Goal: Task Accomplishment & Management: Use online tool/utility

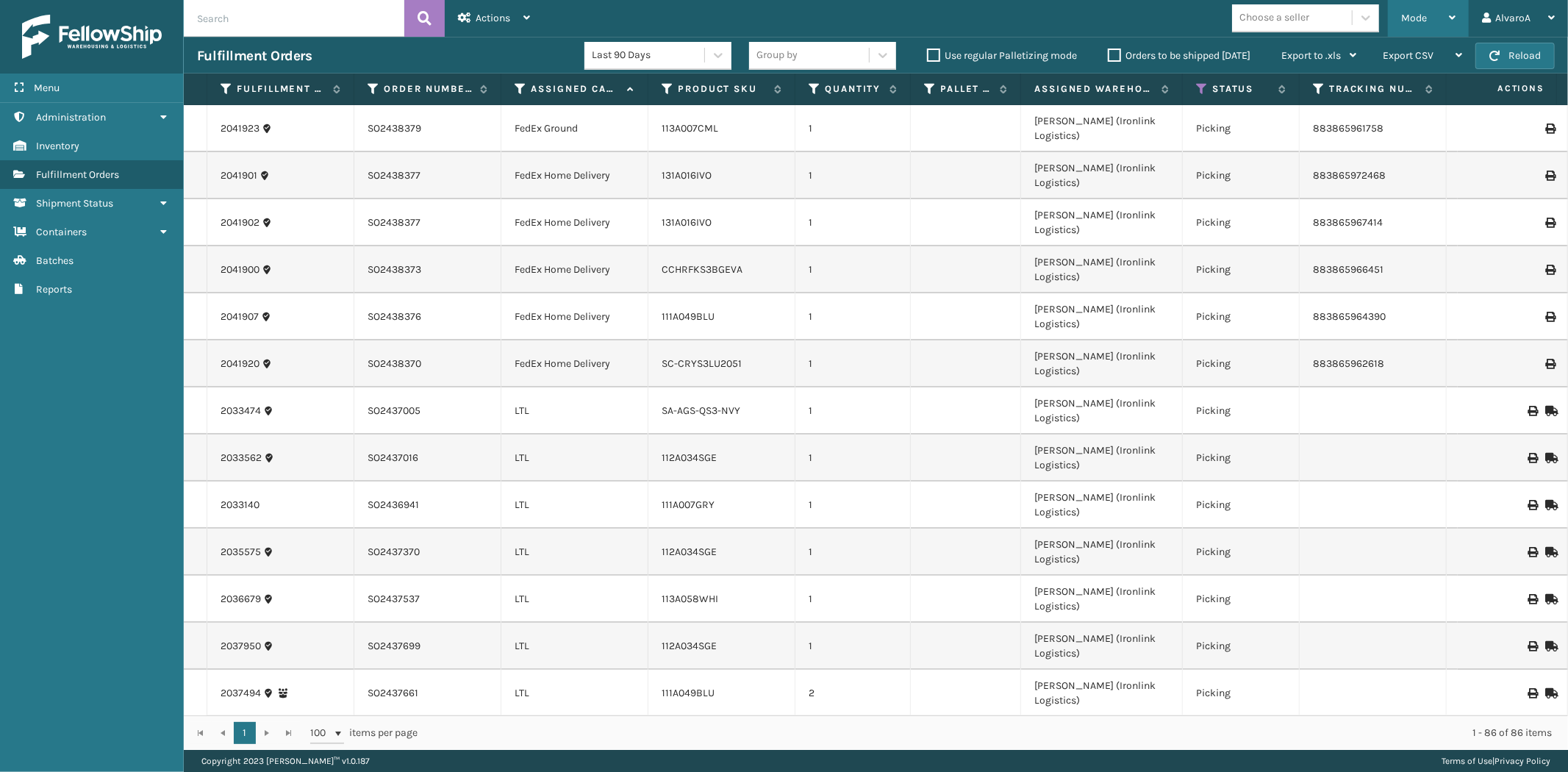
click at [1463, 7] on div "Mode Regular Mode Picking Mode Labeling Mode Exit Scan Mode" at bounding box center [1428, 18] width 81 height 37
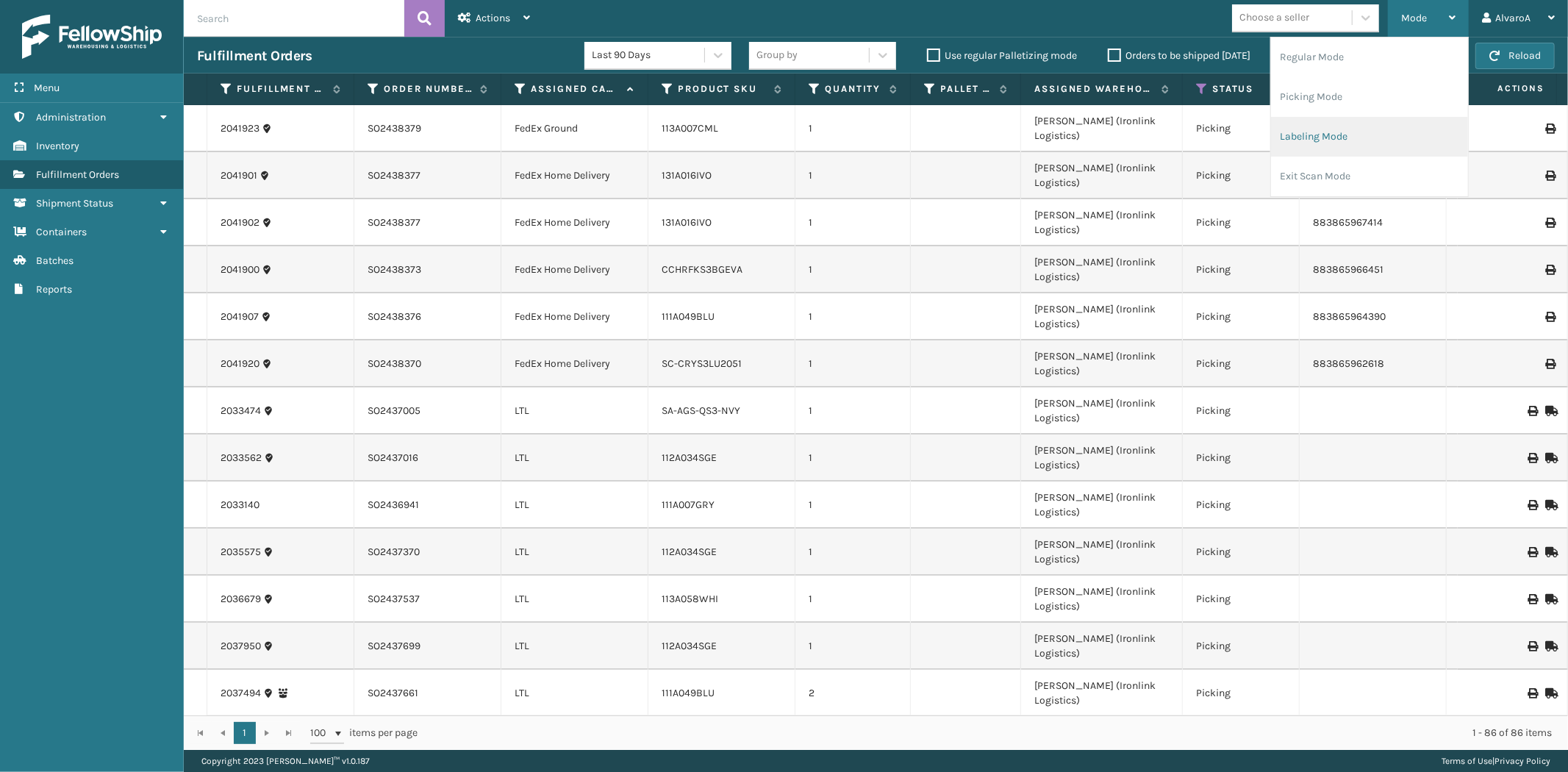
click at [1335, 143] on li "Labeling Mode" at bounding box center [1369, 136] width 197 height 40
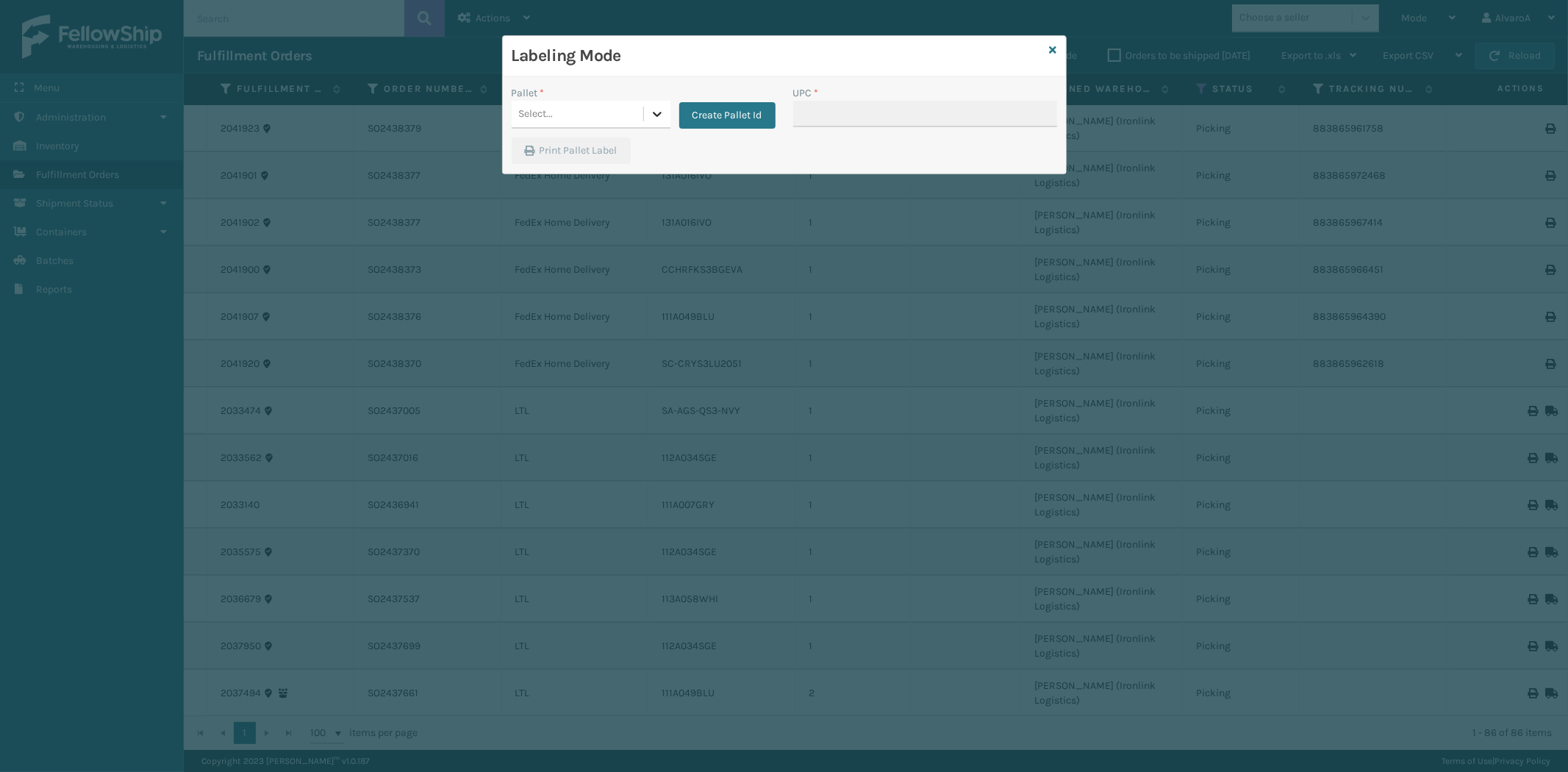
click at [660, 109] on icon at bounding box center [657, 114] width 15 height 15
click at [720, 145] on div "Print Pallet Label" at bounding box center [784, 154] width 563 height 35
click at [1052, 52] on icon at bounding box center [1053, 49] width 7 height 10
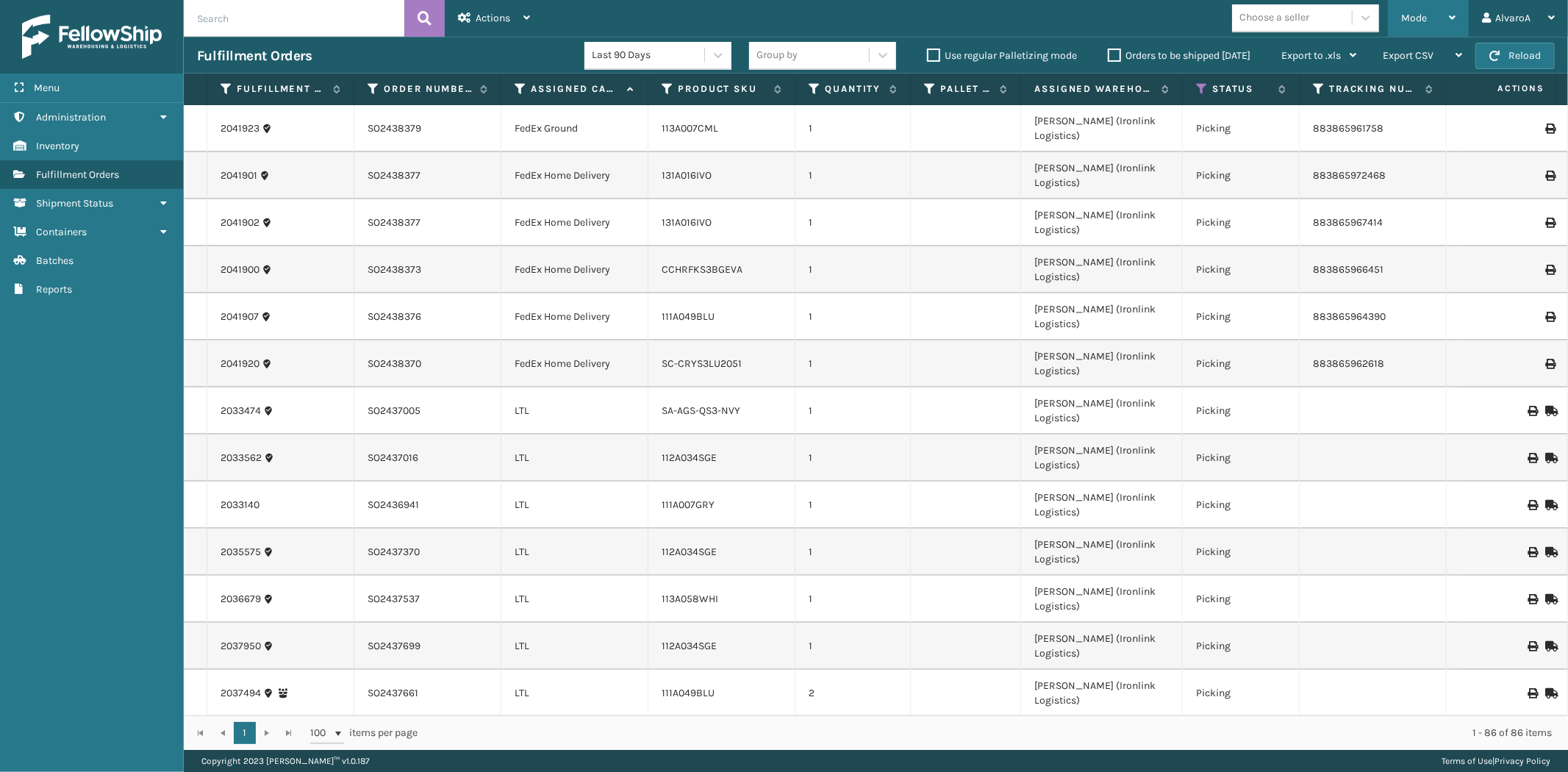
click at [1421, 22] on span "Mode" at bounding box center [1414, 18] width 26 height 13
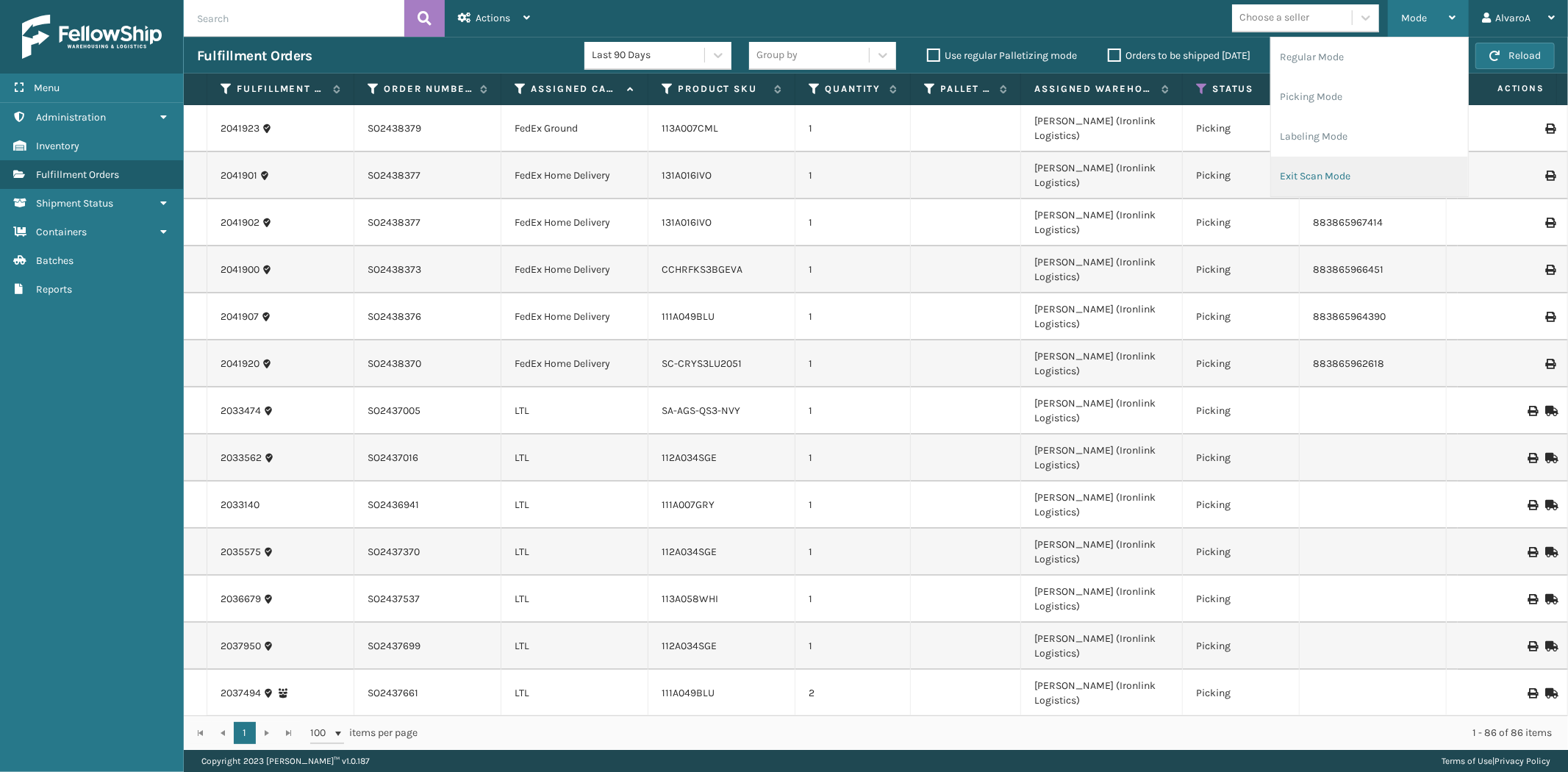
click at [1367, 172] on li "Exit Scan Mode" at bounding box center [1369, 176] width 197 height 40
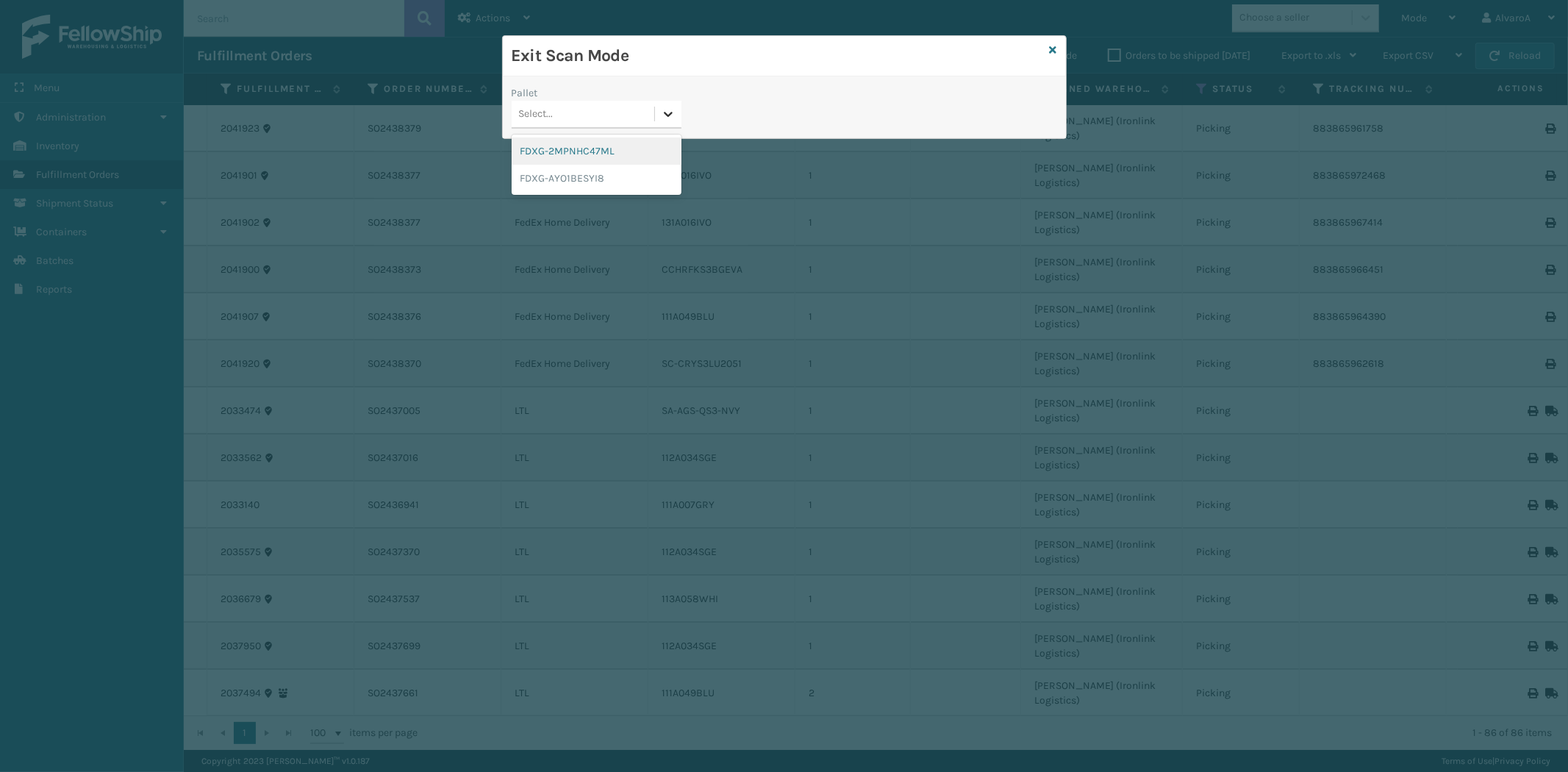
click at [672, 115] on icon at bounding box center [668, 114] width 15 height 15
click at [612, 147] on div "FDXG-2MPNHC47ML" at bounding box center [597, 150] width 170 height 27
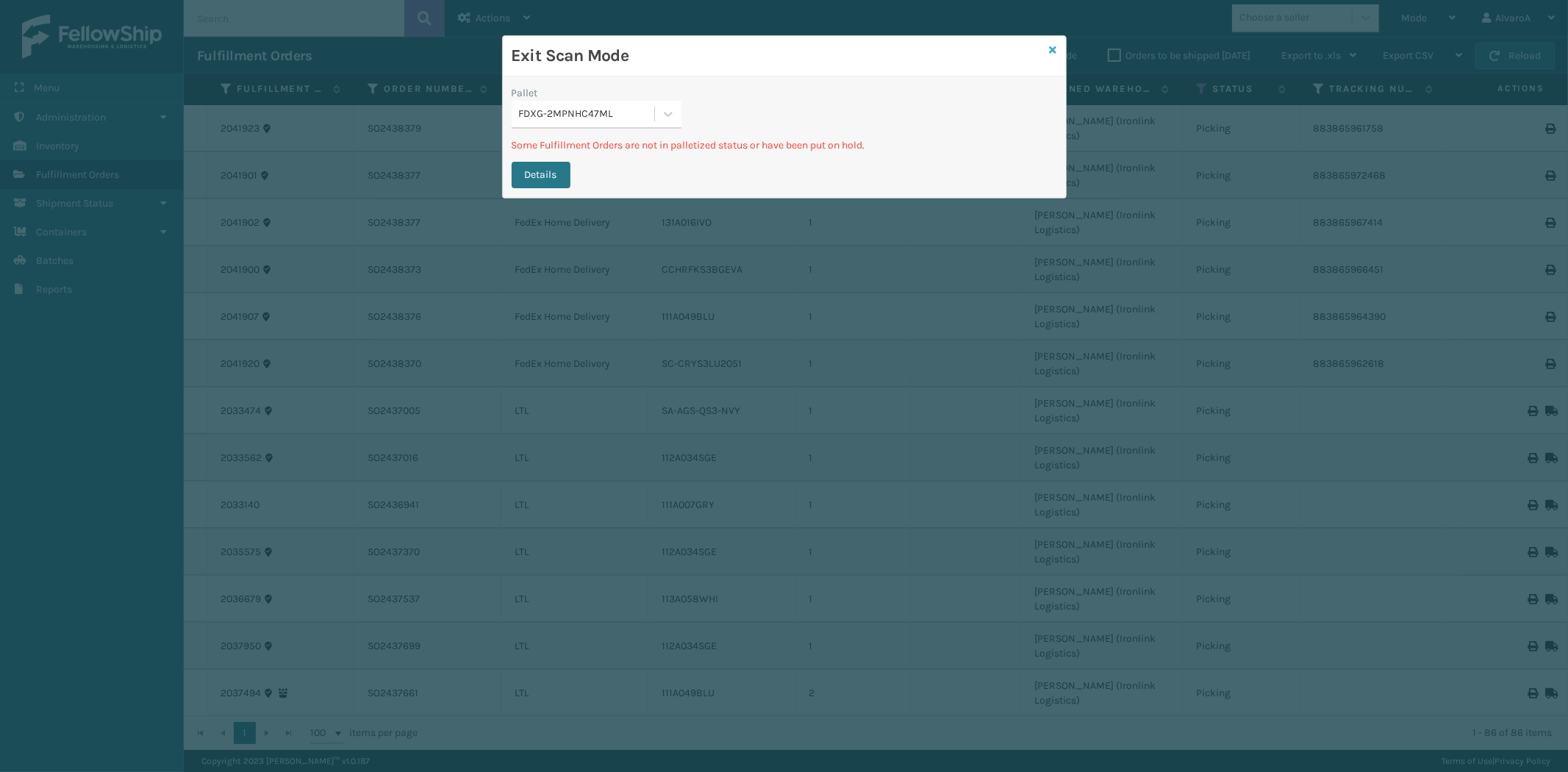
click at [1056, 50] on icon at bounding box center [1053, 49] width 7 height 10
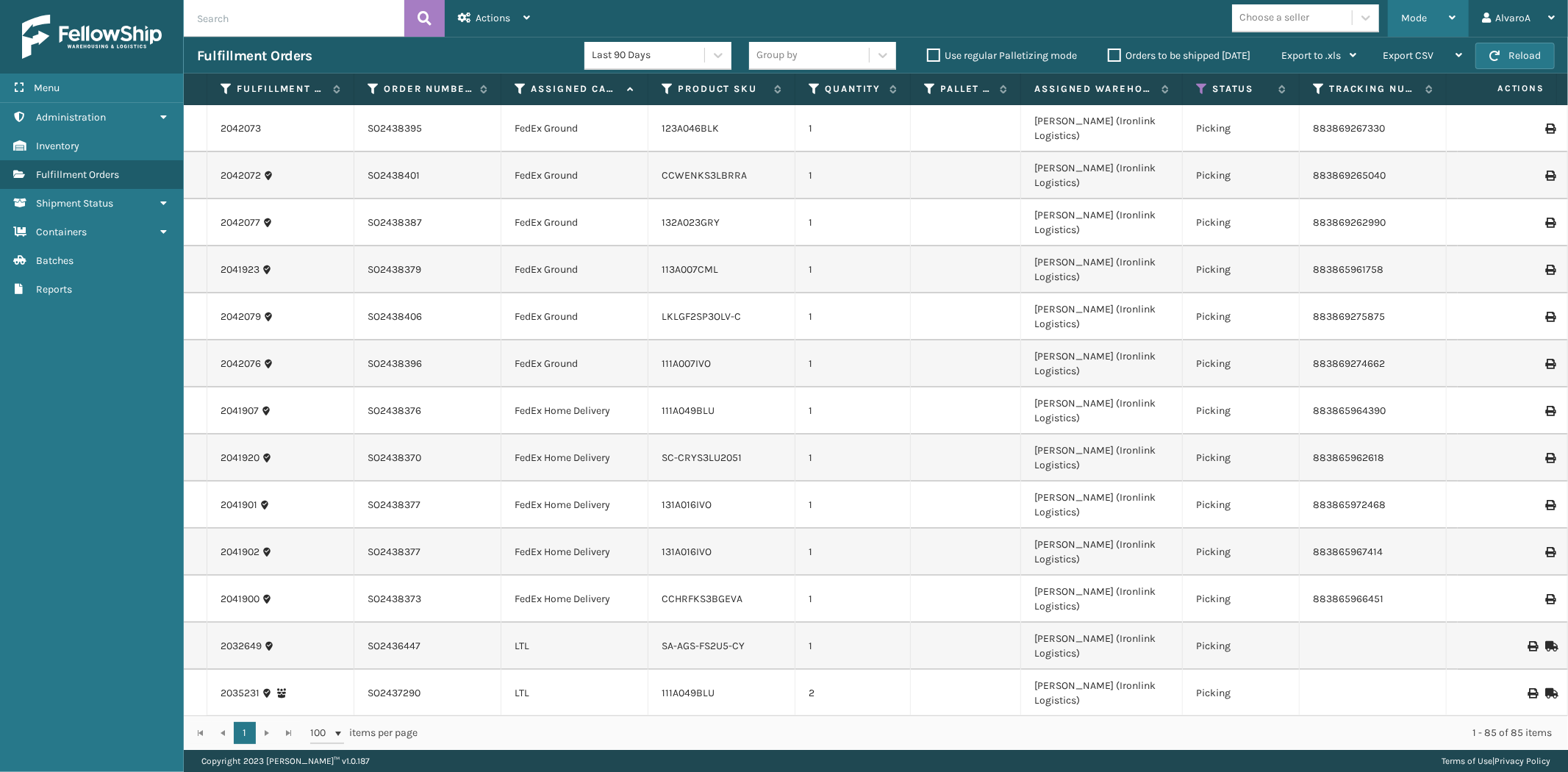
click at [1453, 23] on icon at bounding box center [1452, 17] width 6 height 10
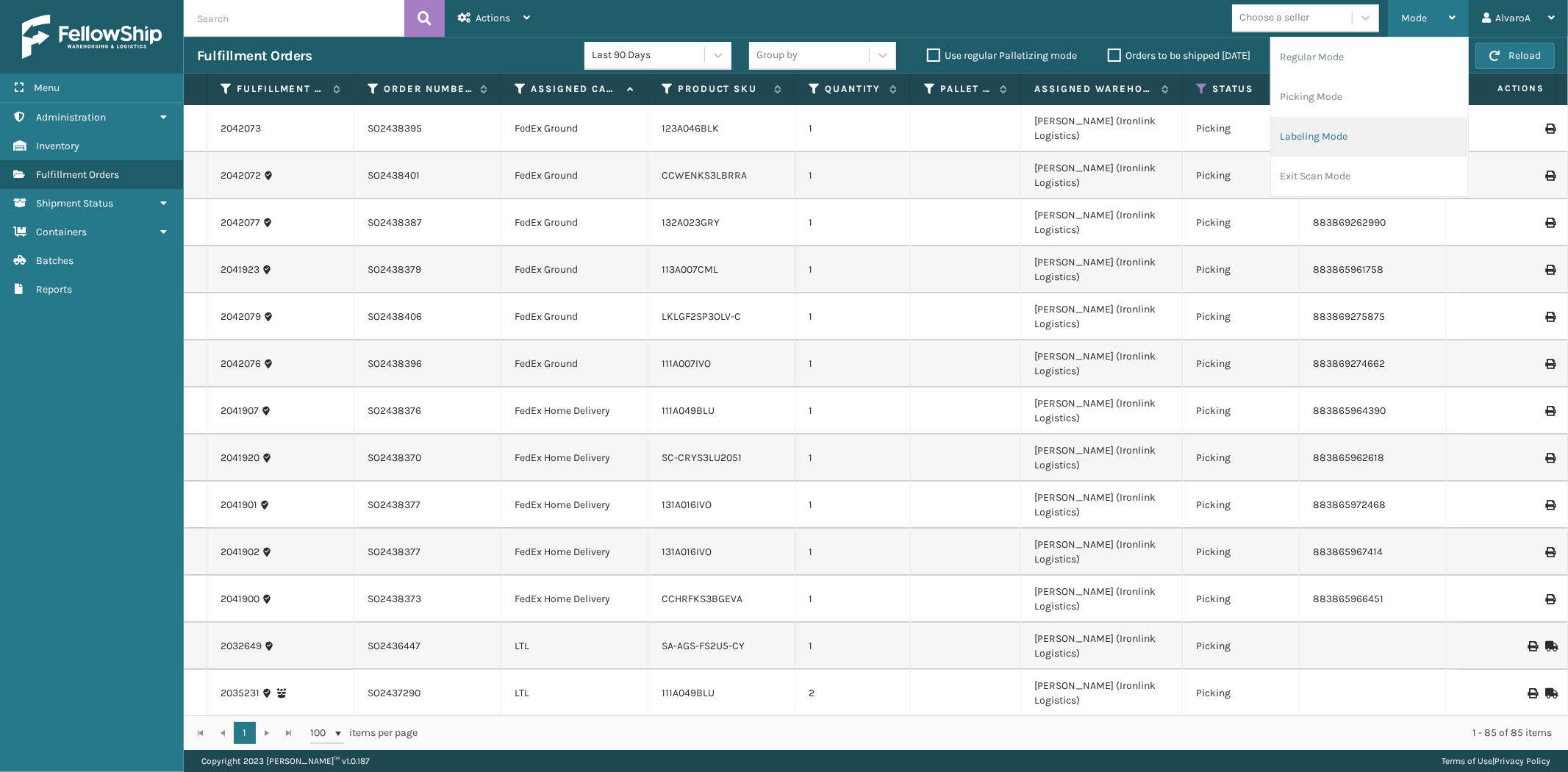
click at [1337, 143] on li "Labeling Mode" at bounding box center [1369, 136] width 197 height 40
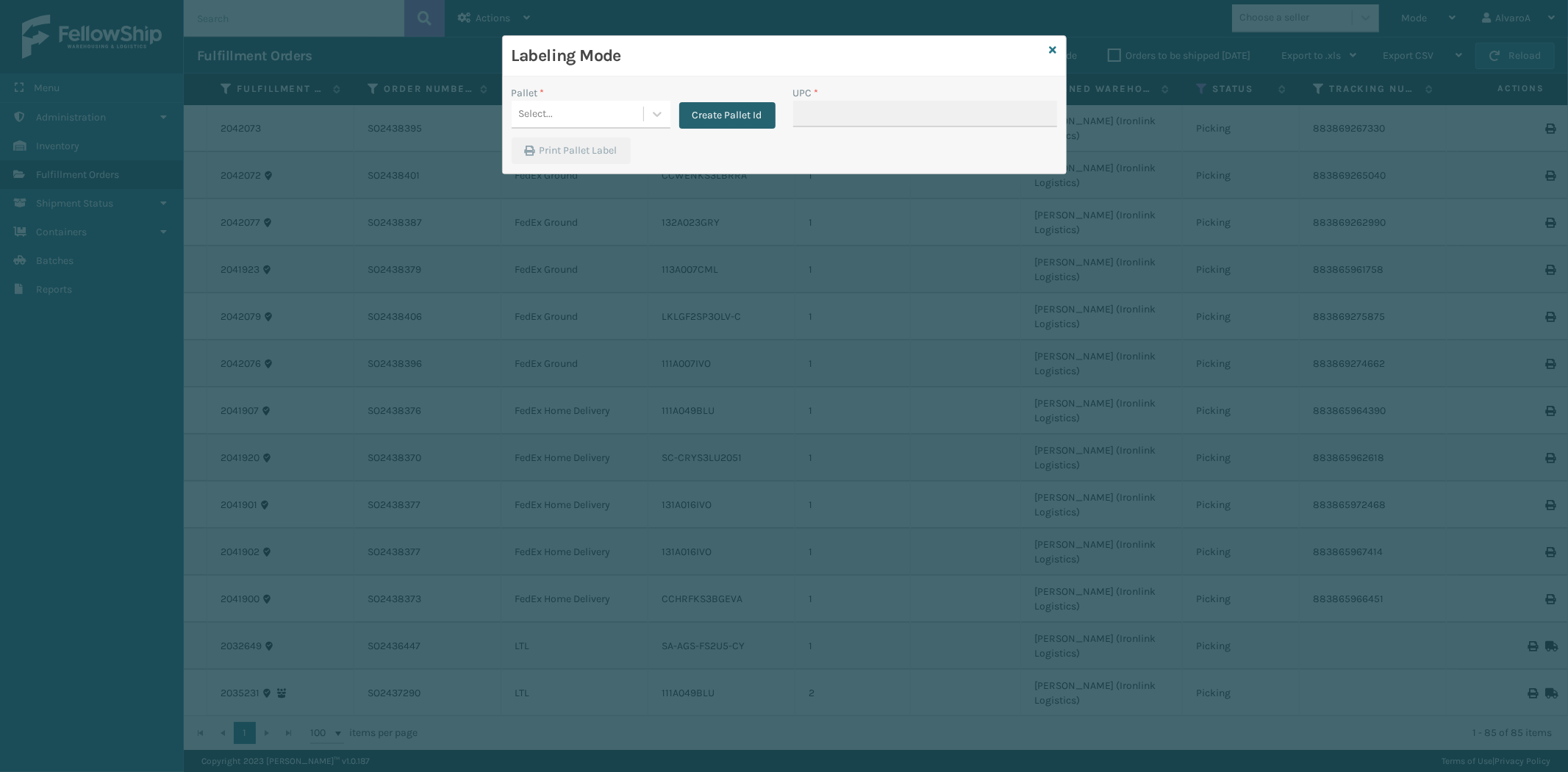
click at [721, 109] on button "Create Pallet Id" at bounding box center [728, 115] width 96 height 27
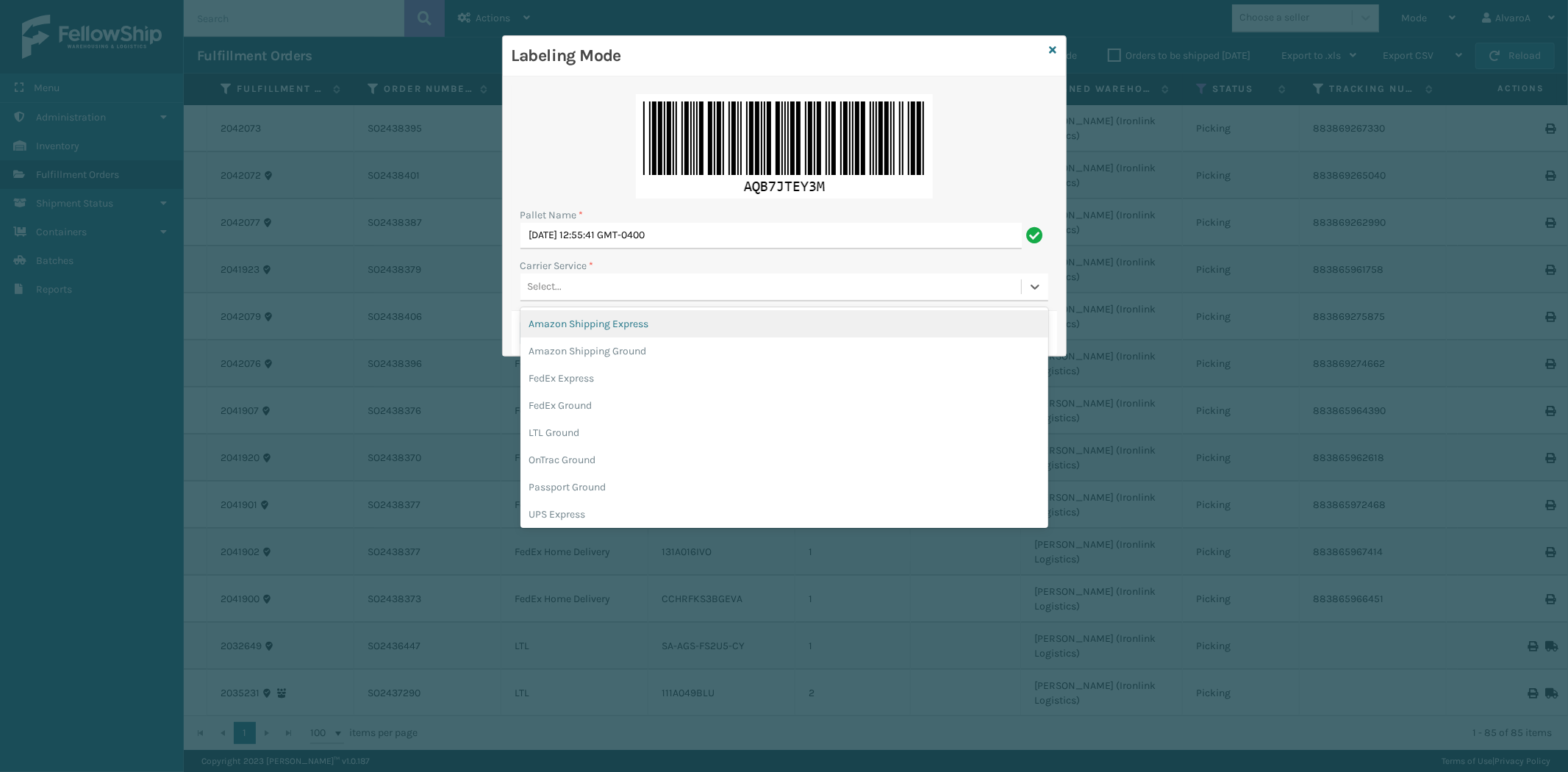
click at [656, 288] on div "Select..." at bounding box center [771, 287] width 501 height 24
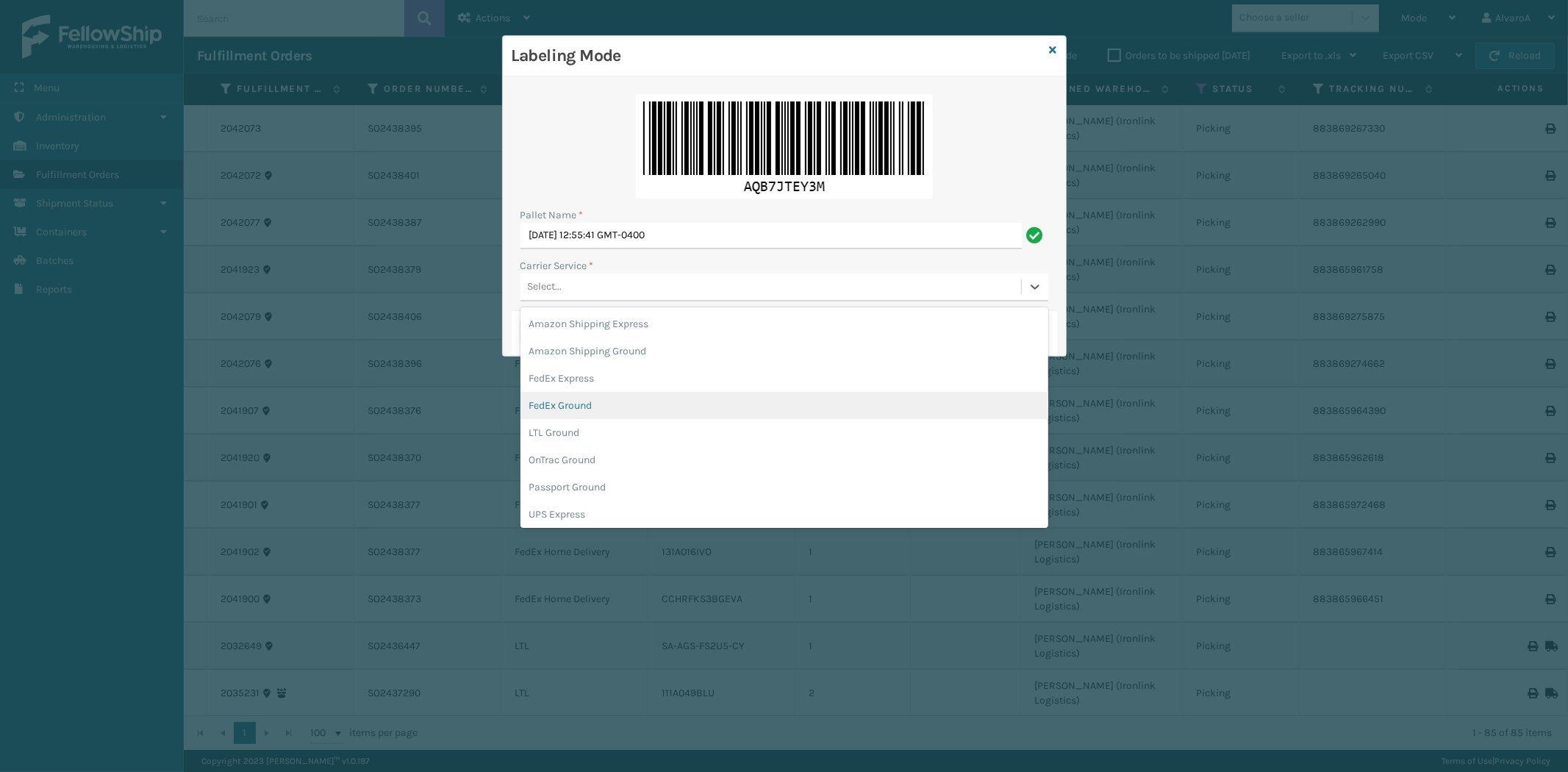
click at [612, 403] on div "FedEx Ground" at bounding box center [784, 405] width 528 height 27
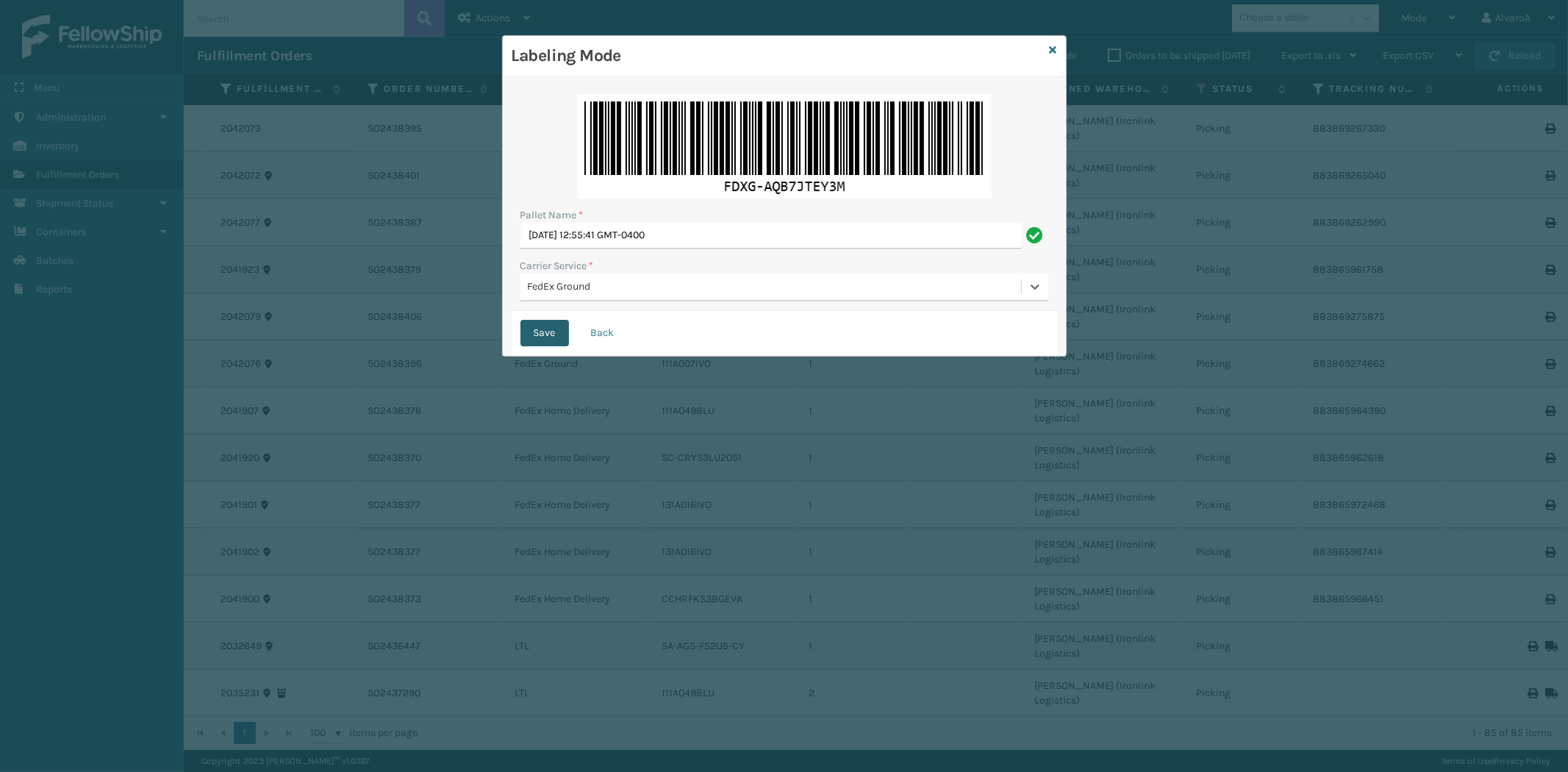
click at [534, 331] on button "Save" at bounding box center [545, 333] width 49 height 27
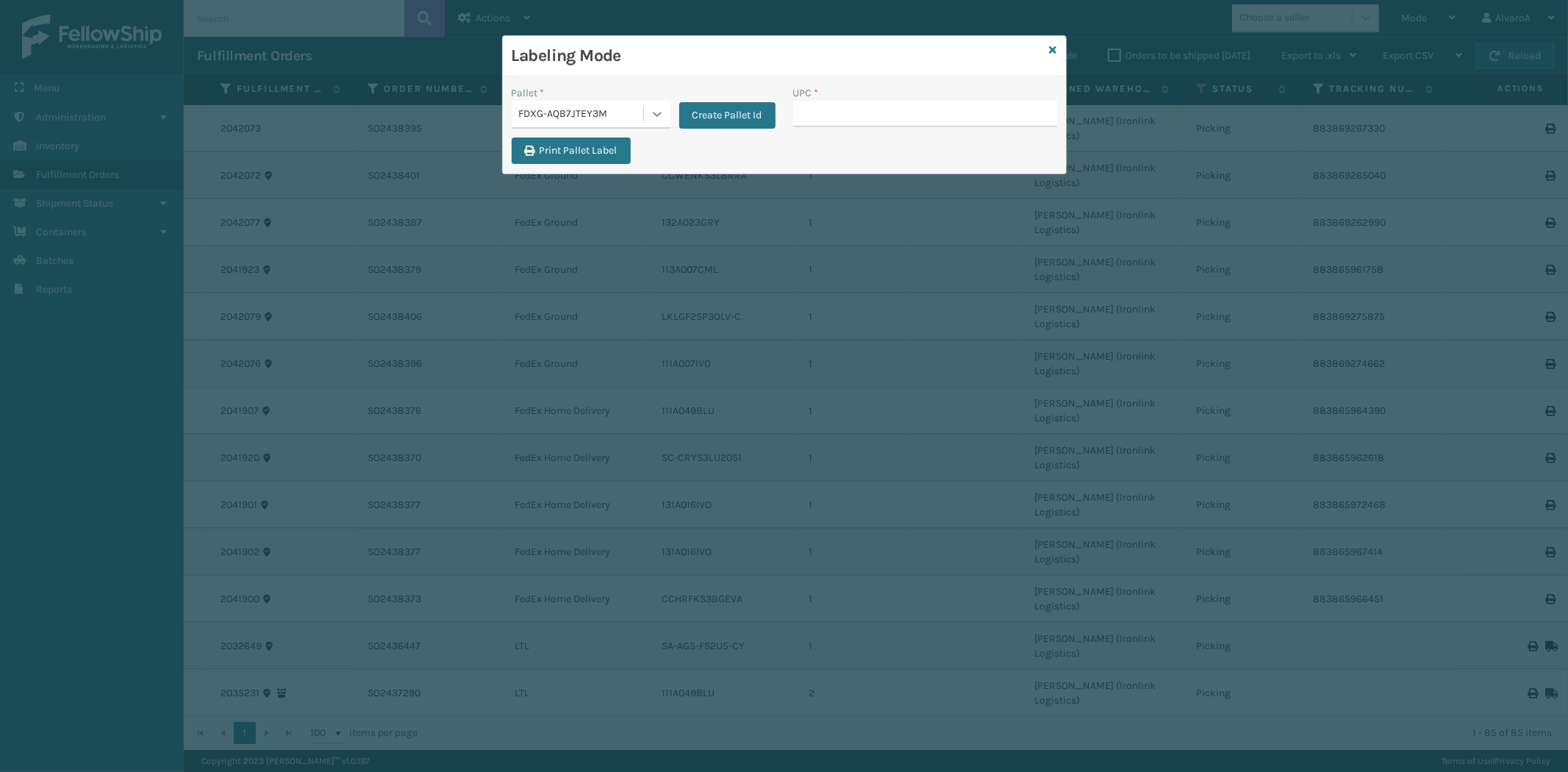
click at [652, 112] on icon at bounding box center [657, 114] width 15 height 15
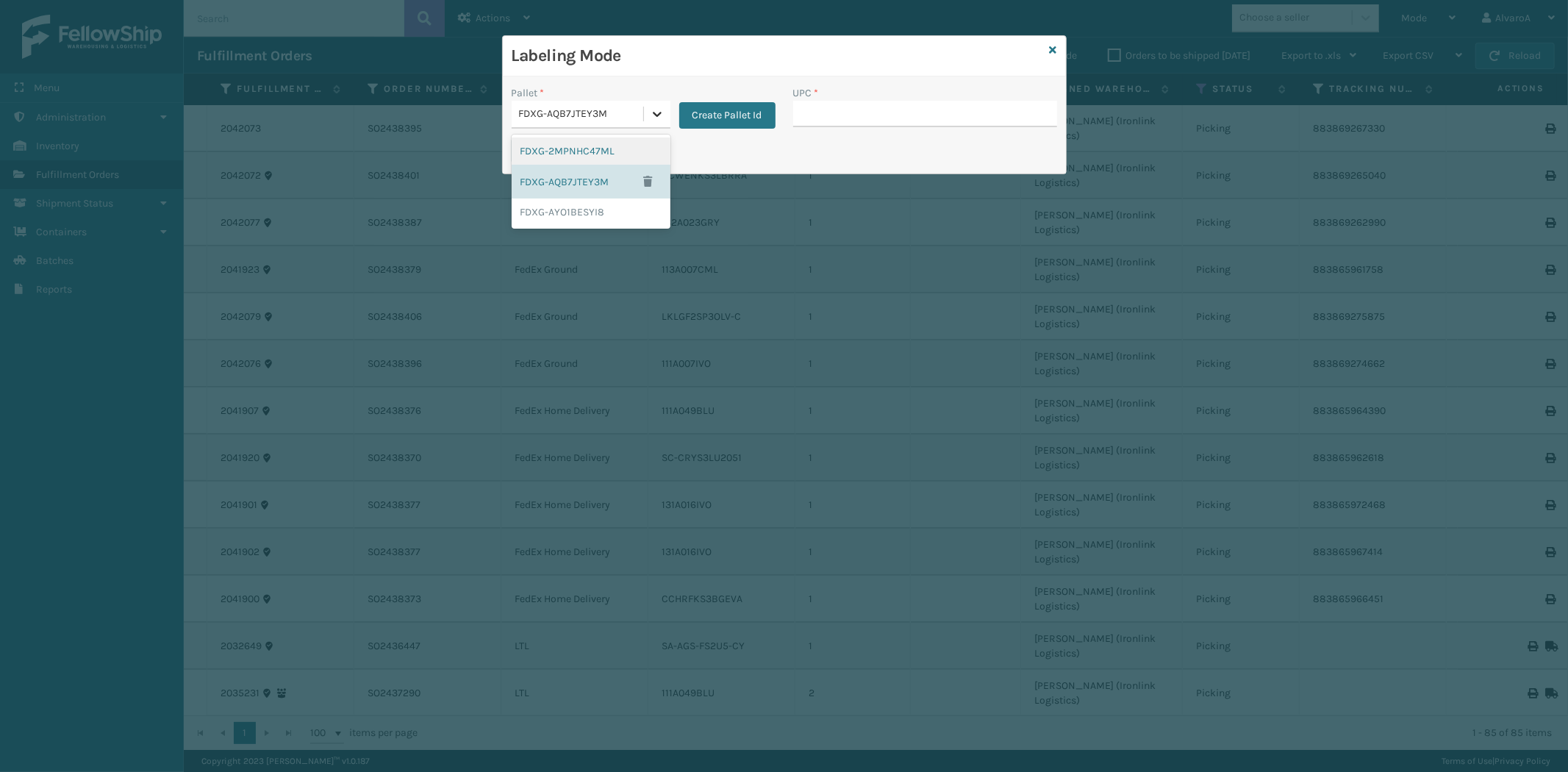
click at [652, 112] on icon at bounding box center [657, 114] width 15 height 15
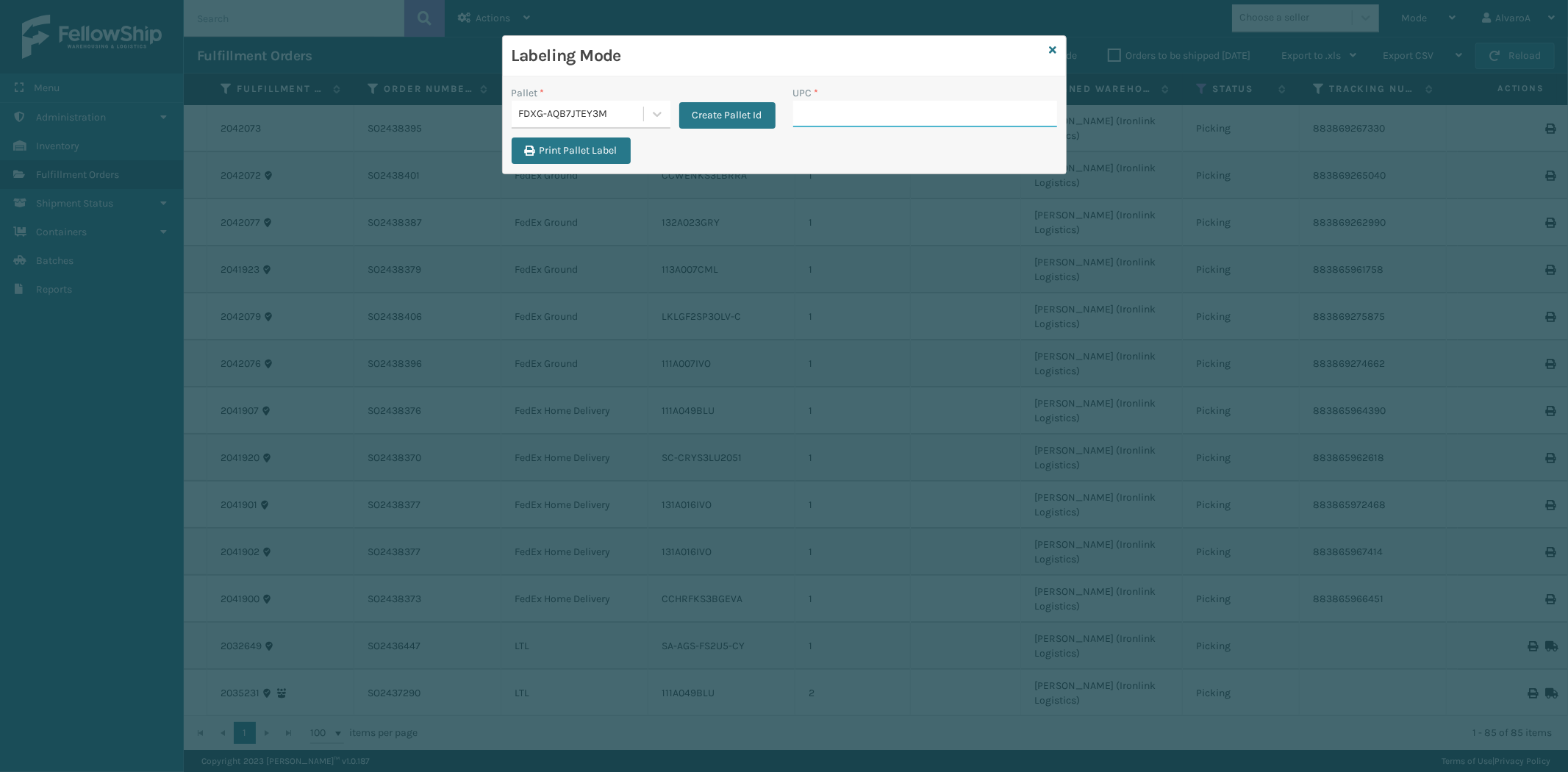
click at [838, 114] on input "UPC *" at bounding box center [925, 114] width 264 height 27
click at [848, 111] on input "UPC *" at bounding box center [925, 114] width 264 height 27
type input "111A049BLU"
click at [592, 153] on button "Print Pallet Label" at bounding box center [572, 150] width 119 height 27
click at [953, 112] on input "111A049BLU" at bounding box center [912, 114] width 238 height 27
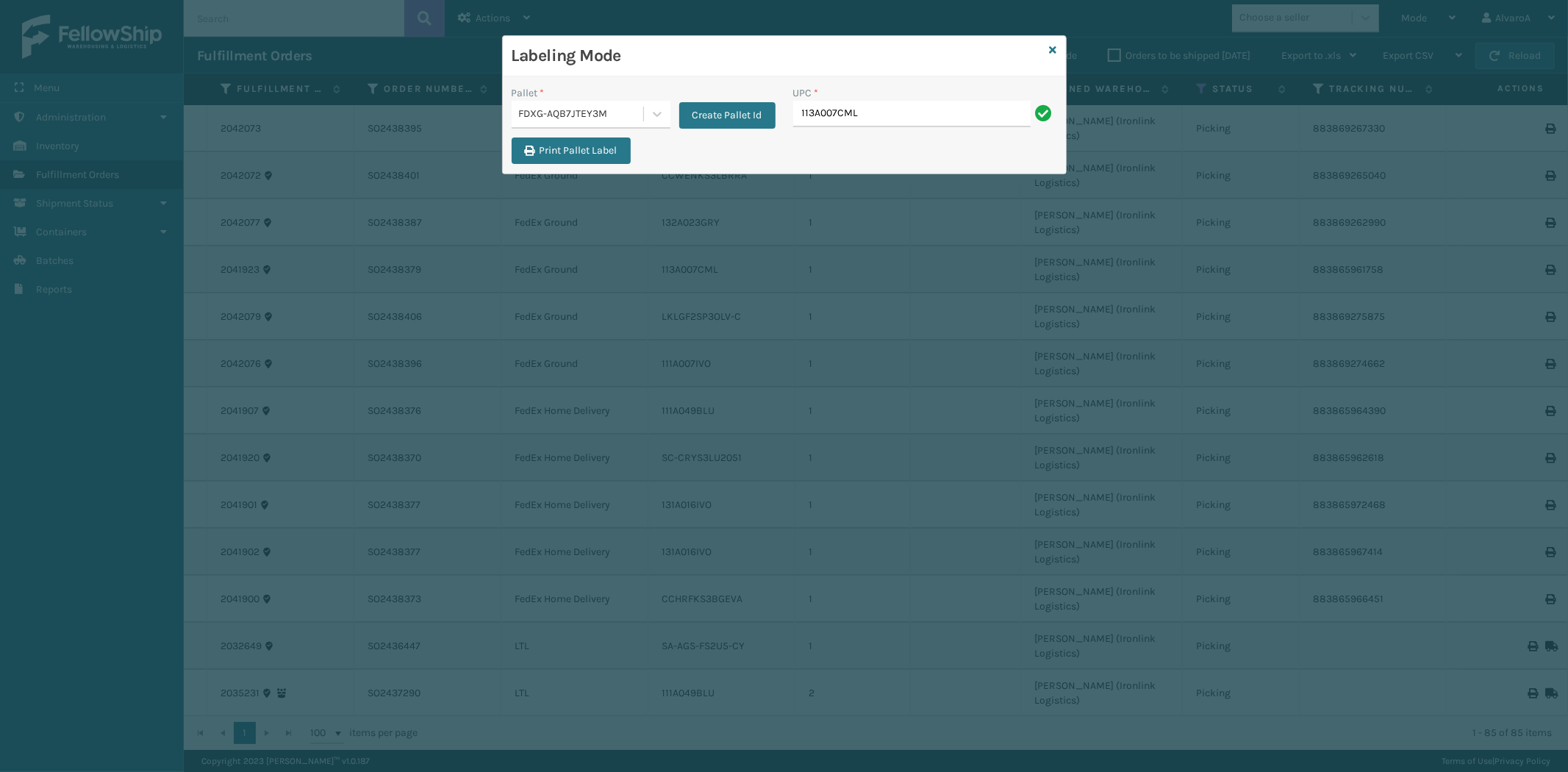
type input "113A007CML"
type input "131A016IVO"
type input "CCHRFKS3BGEVA"
type input "SC-CRYS3LU2051"
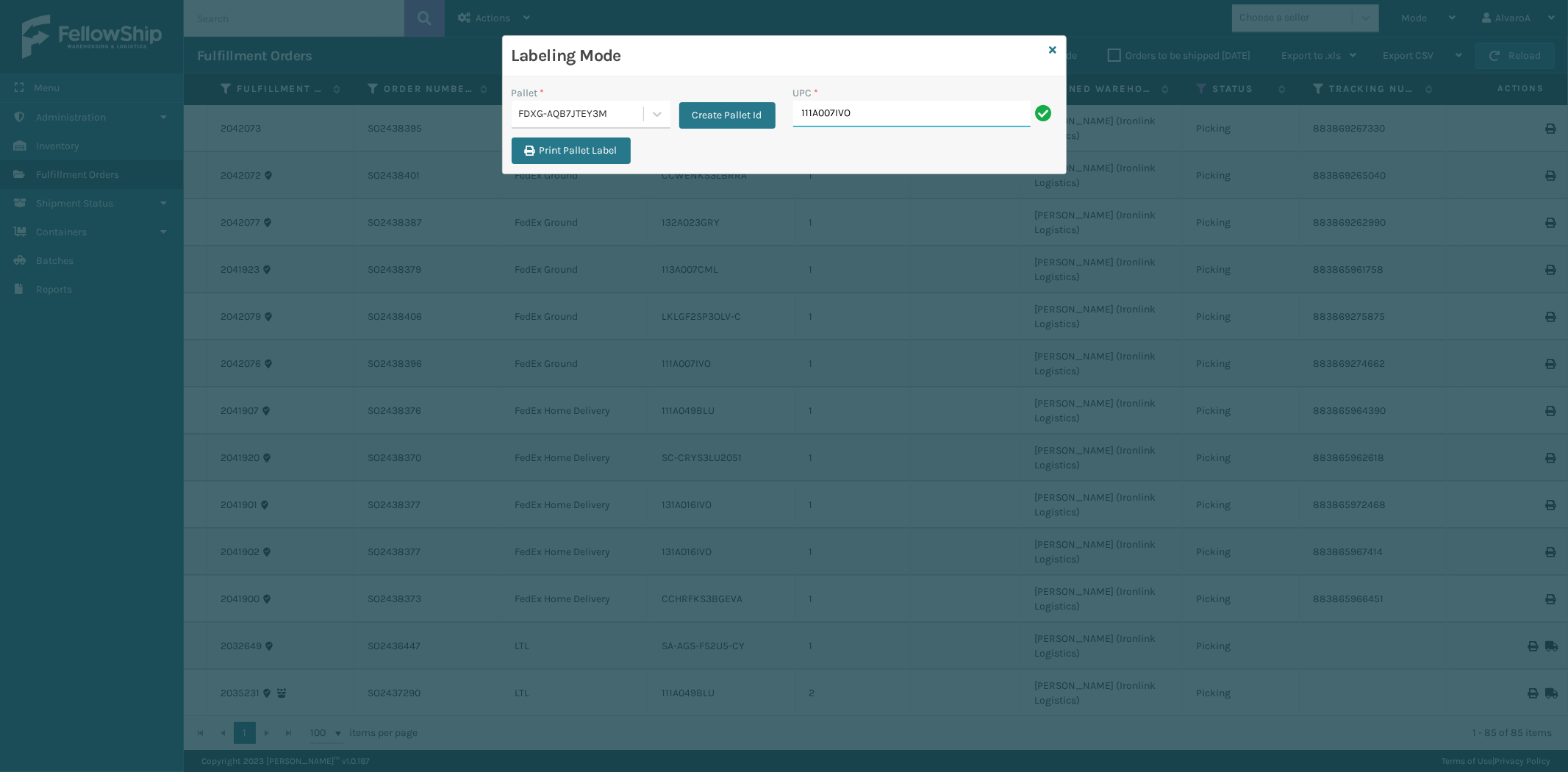
type input "111A007IVO"
click at [819, 118] on input "UPC *" at bounding box center [925, 114] width 264 height 27
type input "123a046BLK"
type input "132A023GRY"
type input "CCWENKS3LBRRA"
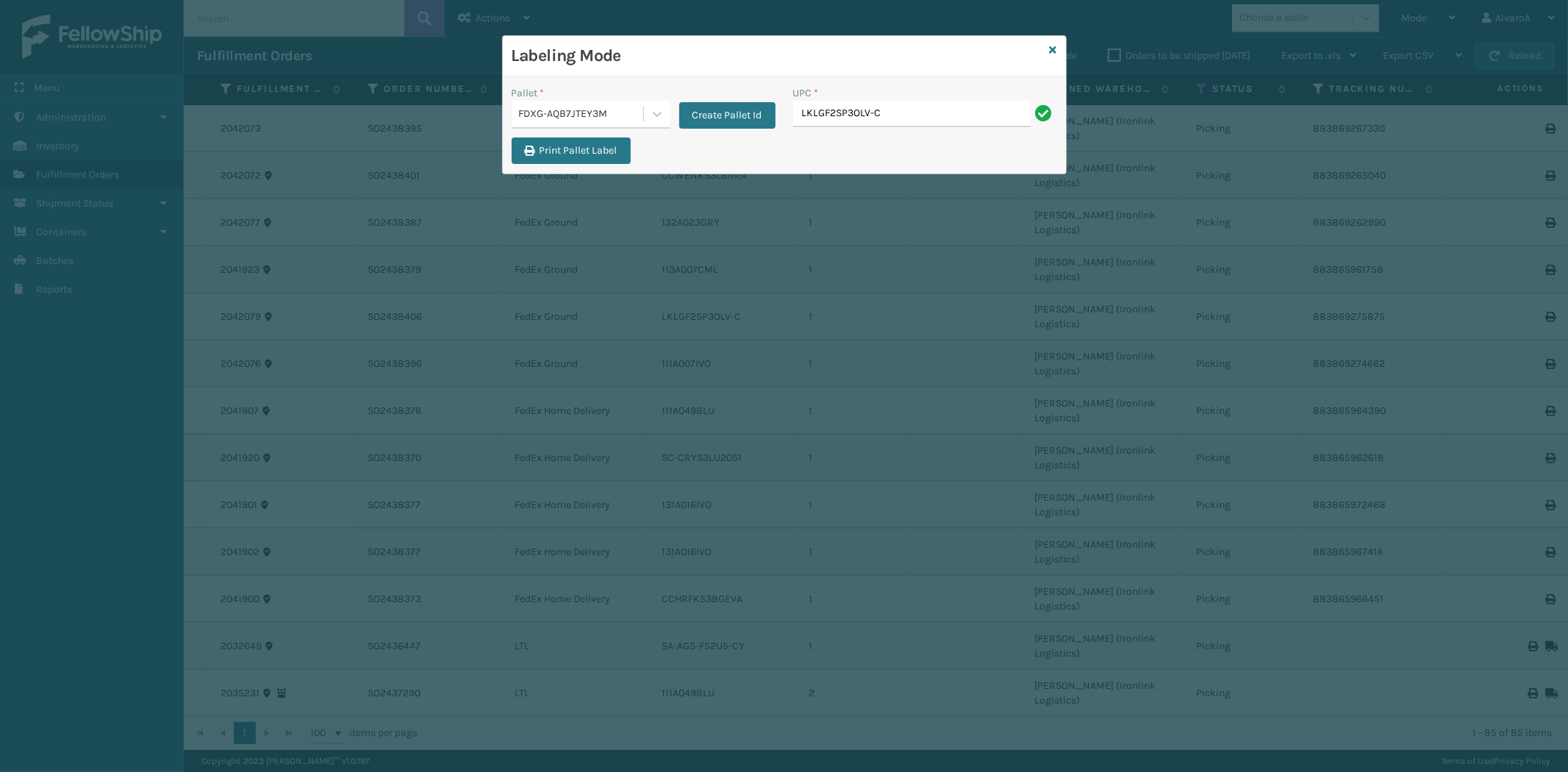
type input "LKLGF2SP3OLV-C"
click at [664, 112] on div at bounding box center [657, 114] width 27 height 27
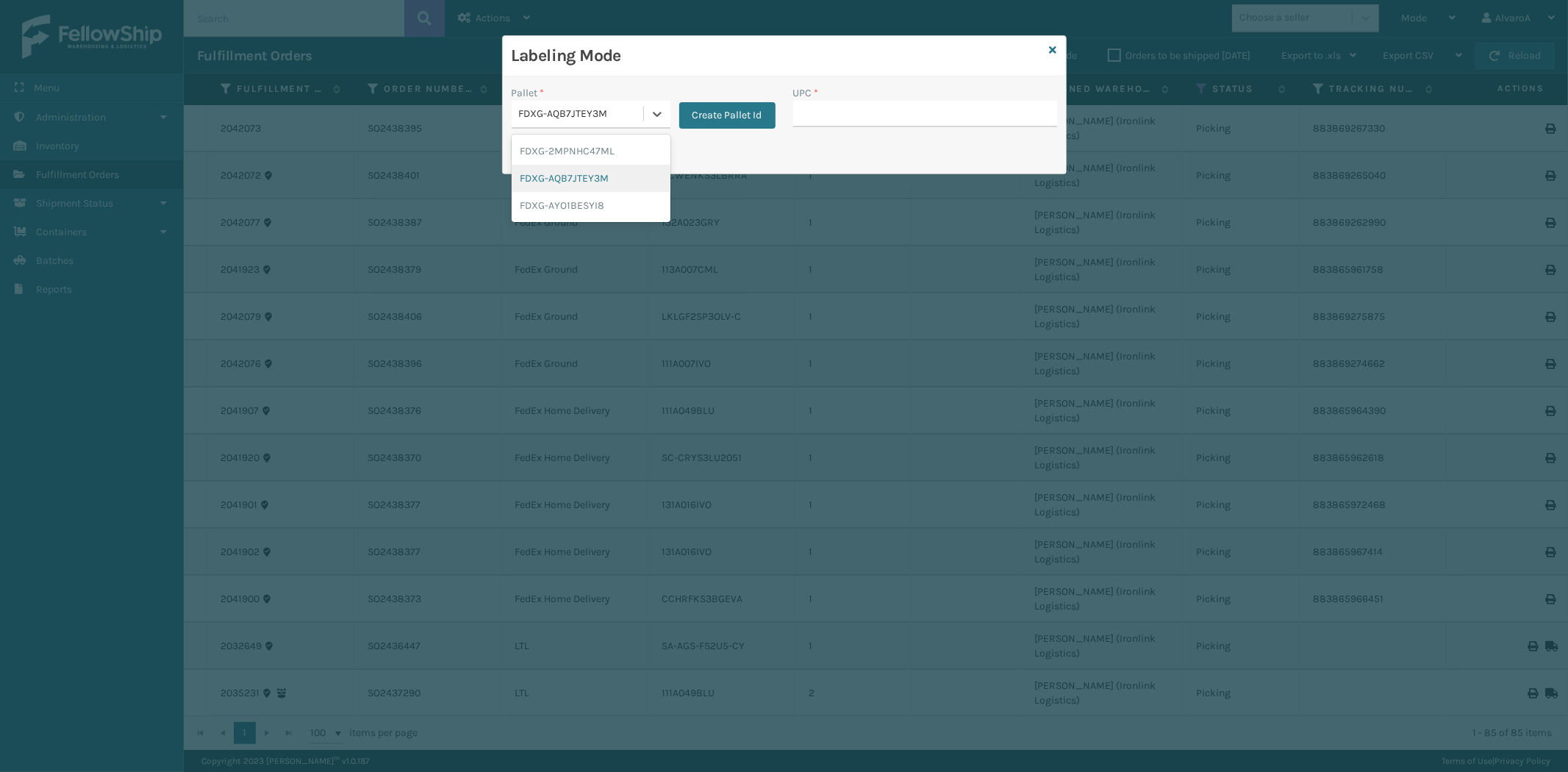
click at [596, 172] on div "FDXG-AQB7JTEY3M" at bounding box center [591, 178] width 159 height 27
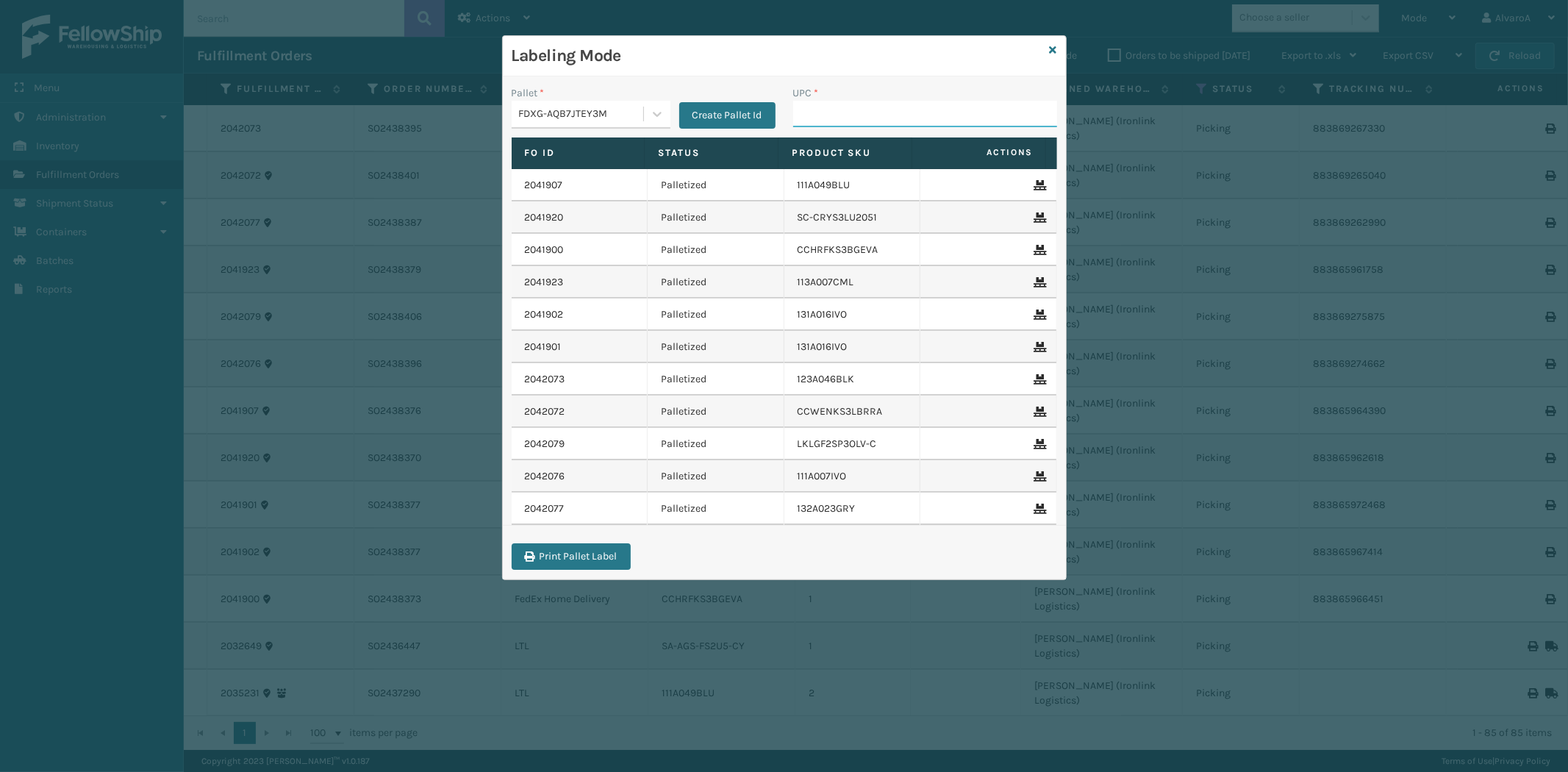
click at [853, 112] on input "UPC *" at bounding box center [925, 114] width 264 height 27
type input "RR-PRK1CM2022"
type input "171A002GRY"
click at [1052, 45] on icon at bounding box center [1053, 49] width 7 height 10
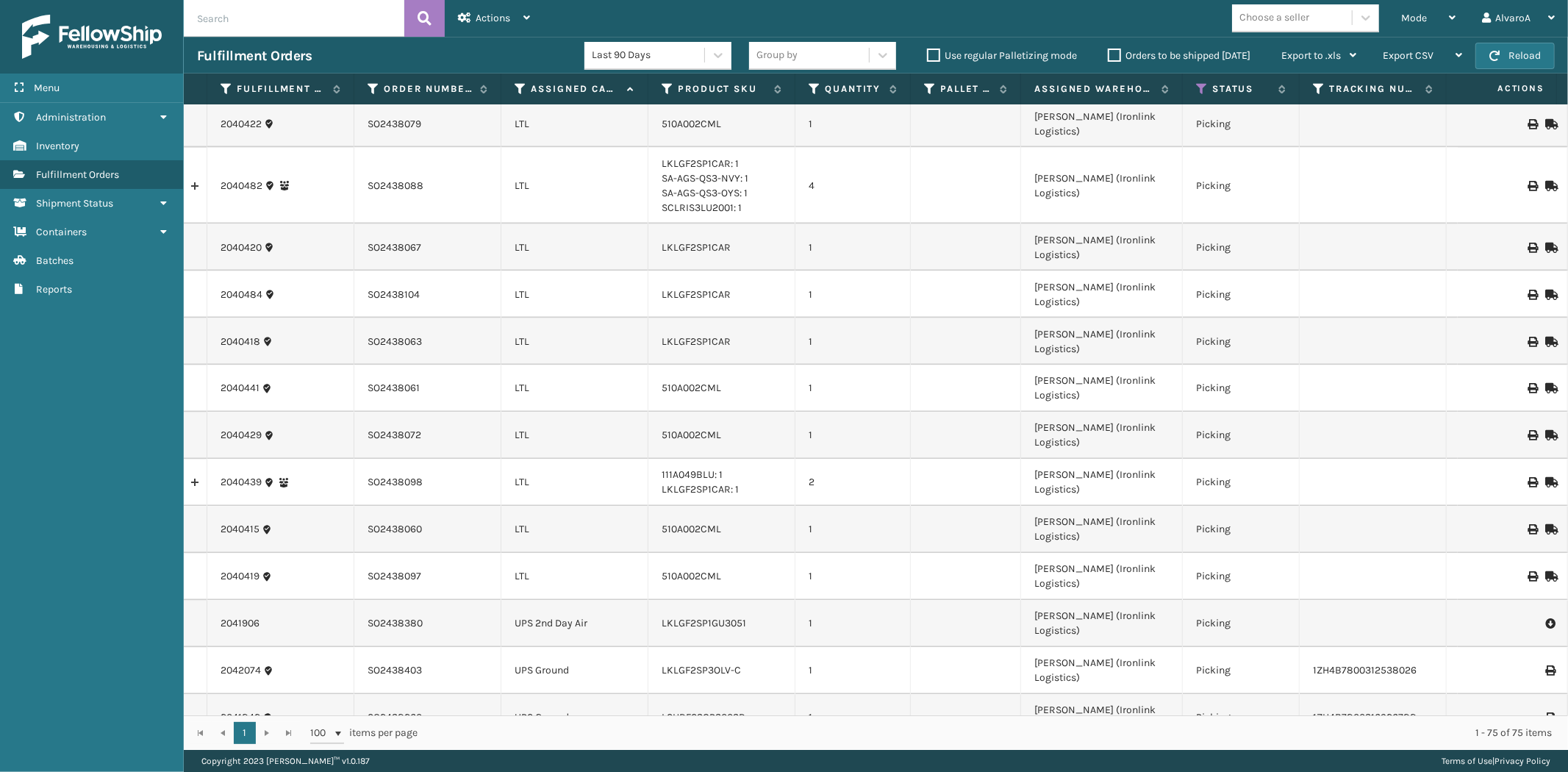
scroll to position [2208, 0]
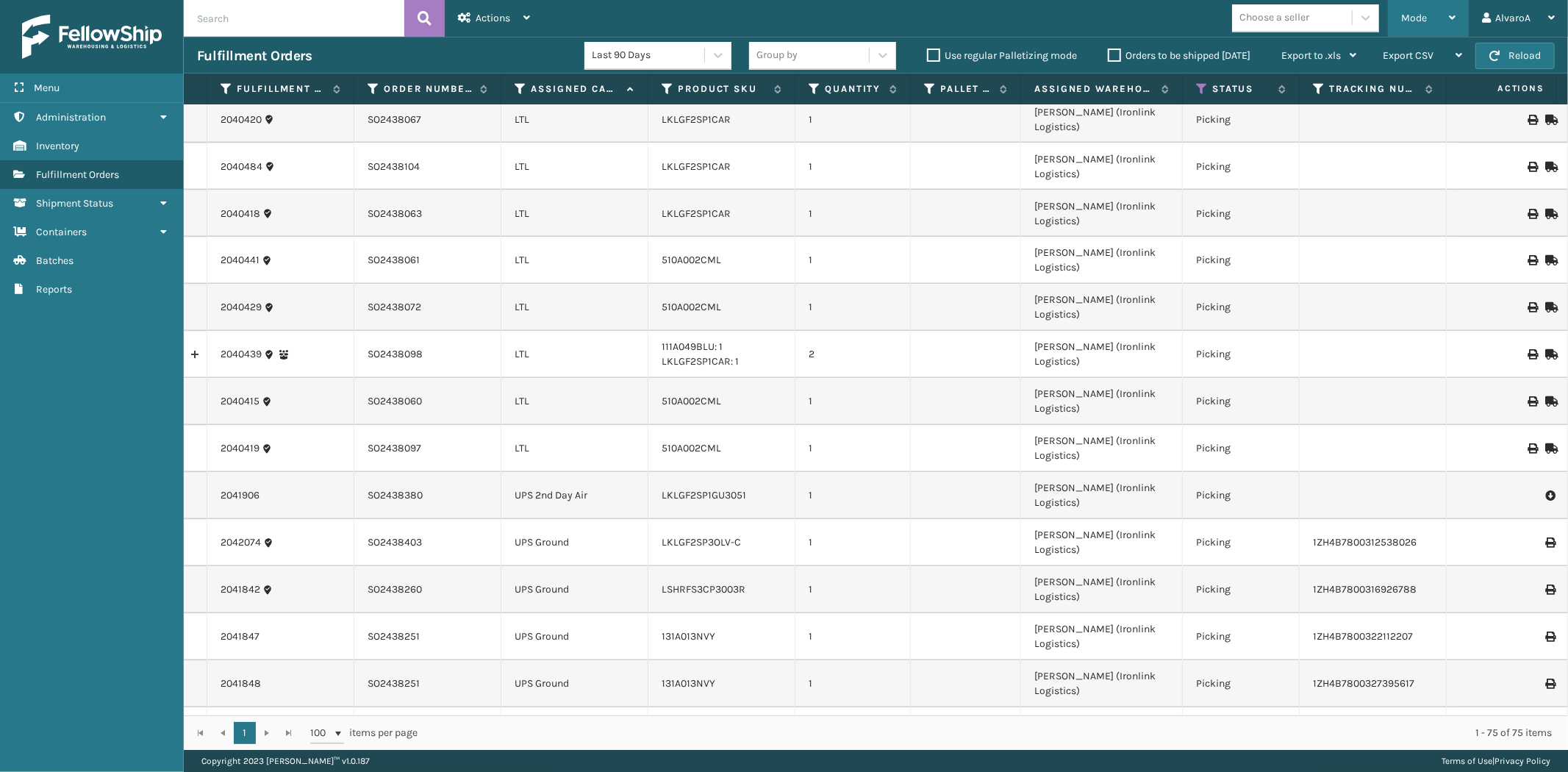
click at [1413, 17] on span "Mode" at bounding box center [1414, 18] width 26 height 13
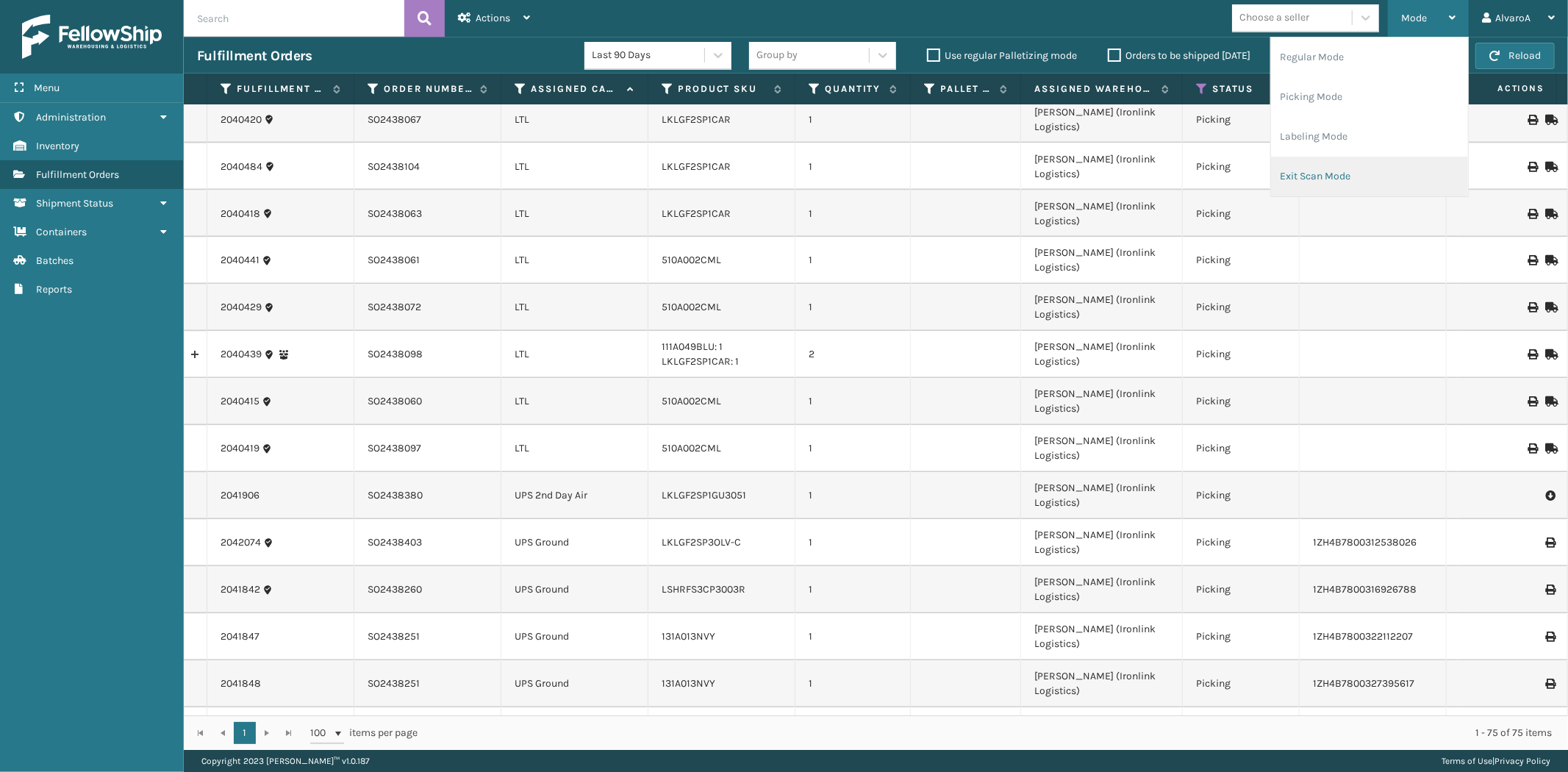
click at [1319, 180] on li "Exit Scan Mode" at bounding box center [1369, 176] width 197 height 40
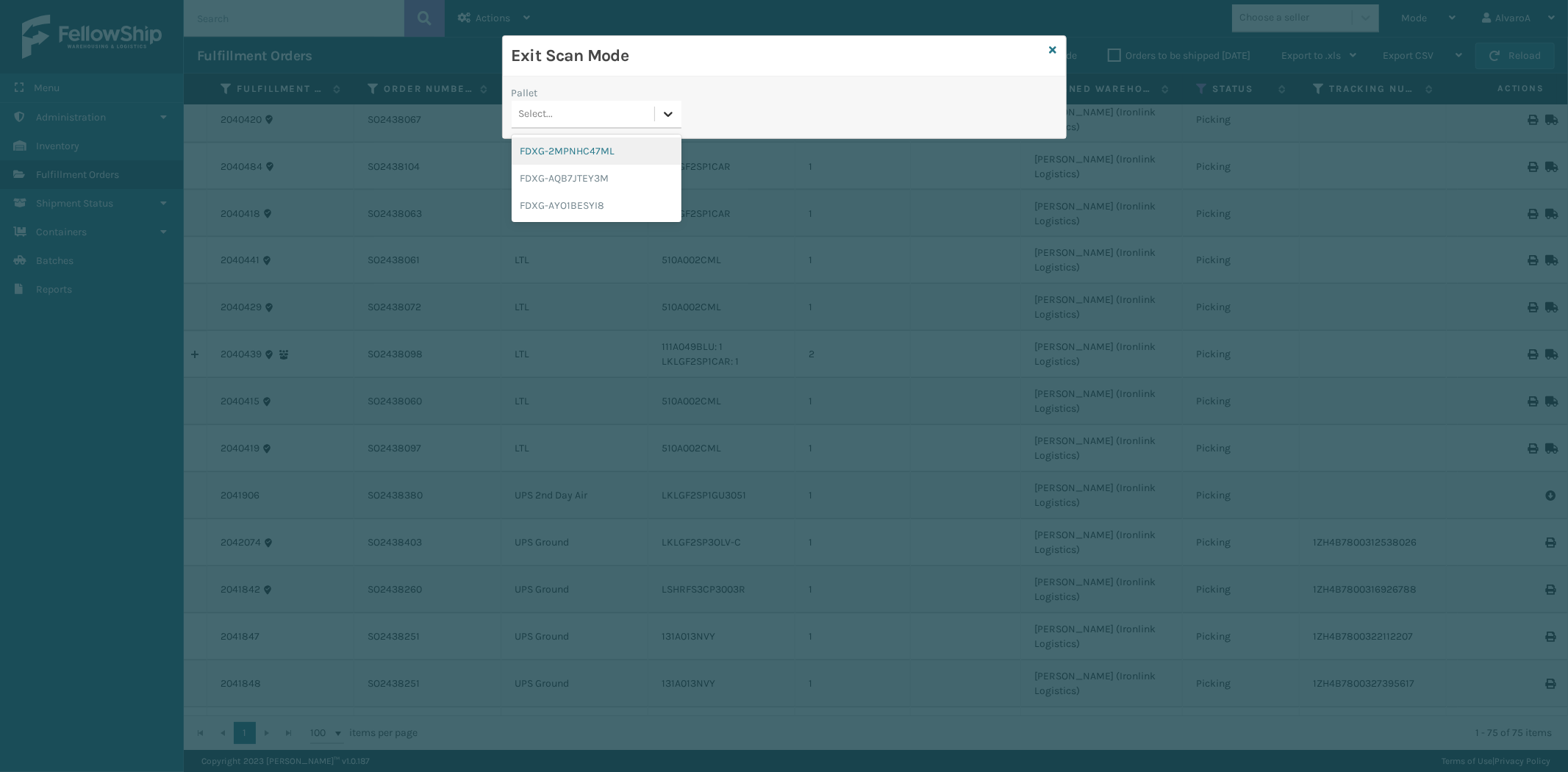
click at [677, 120] on div at bounding box center [669, 114] width 27 height 27
drag, startPoint x: 585, startPoint y: 180, endPoint x: 590, endPoint y: 187, distance: 8.6
click at [590, 194] on div "FDXG-2MPNHC47ML FDXG-AQB7JTEY3M FDXG-AYO1BESYI8" at bounding box center [597, 179] width 170 height 88
click at [584, 170] on div "FDXG-AQB7JTEY3M" at bounding box center [597, 178] width 170 height 27
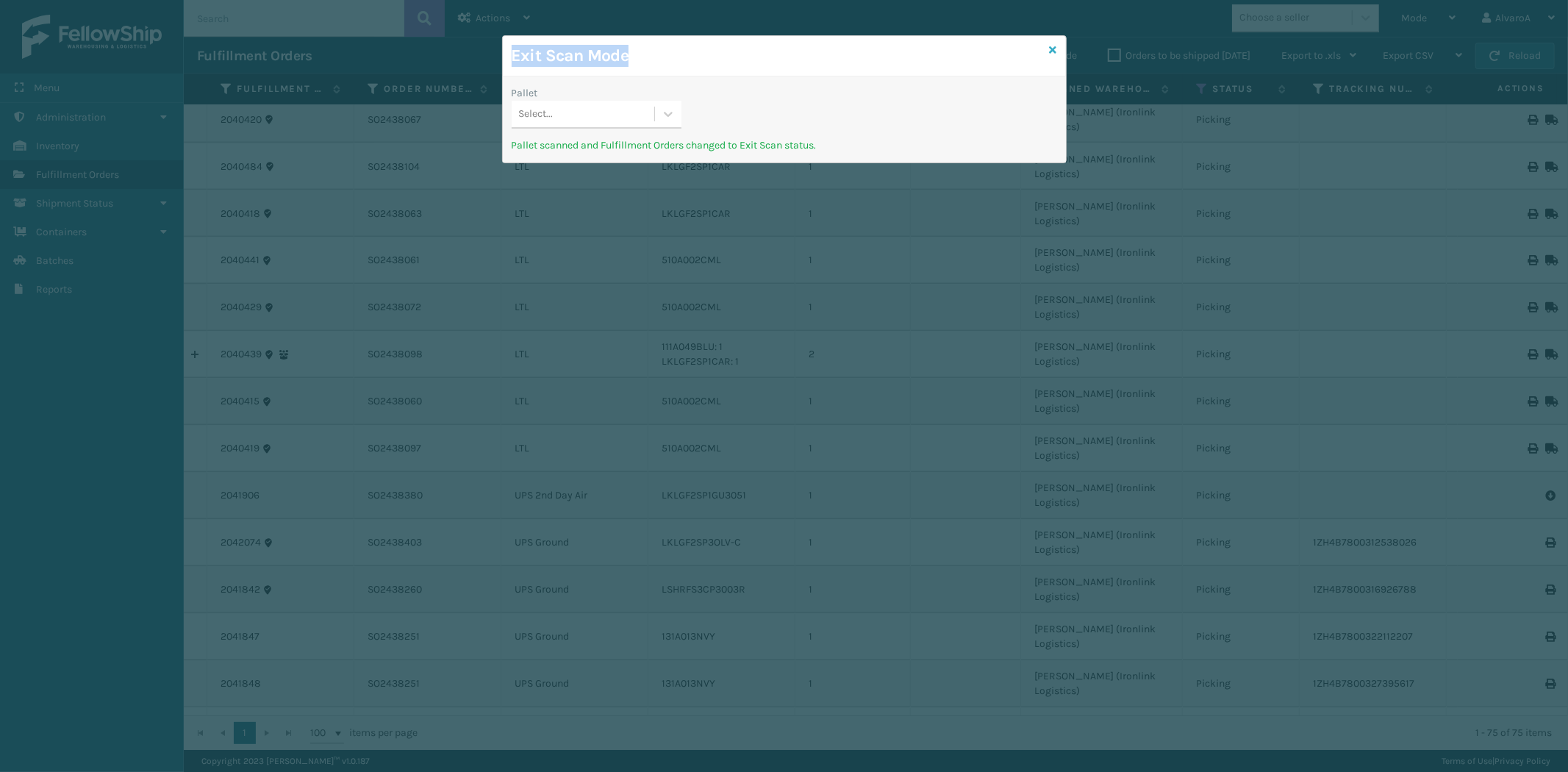
click at [1054, 47] on div "Exit Scan Mode Pallet Select... Pallet scanned and Fulfillment Orders changed t…" at bounding box center [784, 99] width 564 height 128
click at [1053, 48] on icon at bounding box center [1053, 49] width 7 height 10
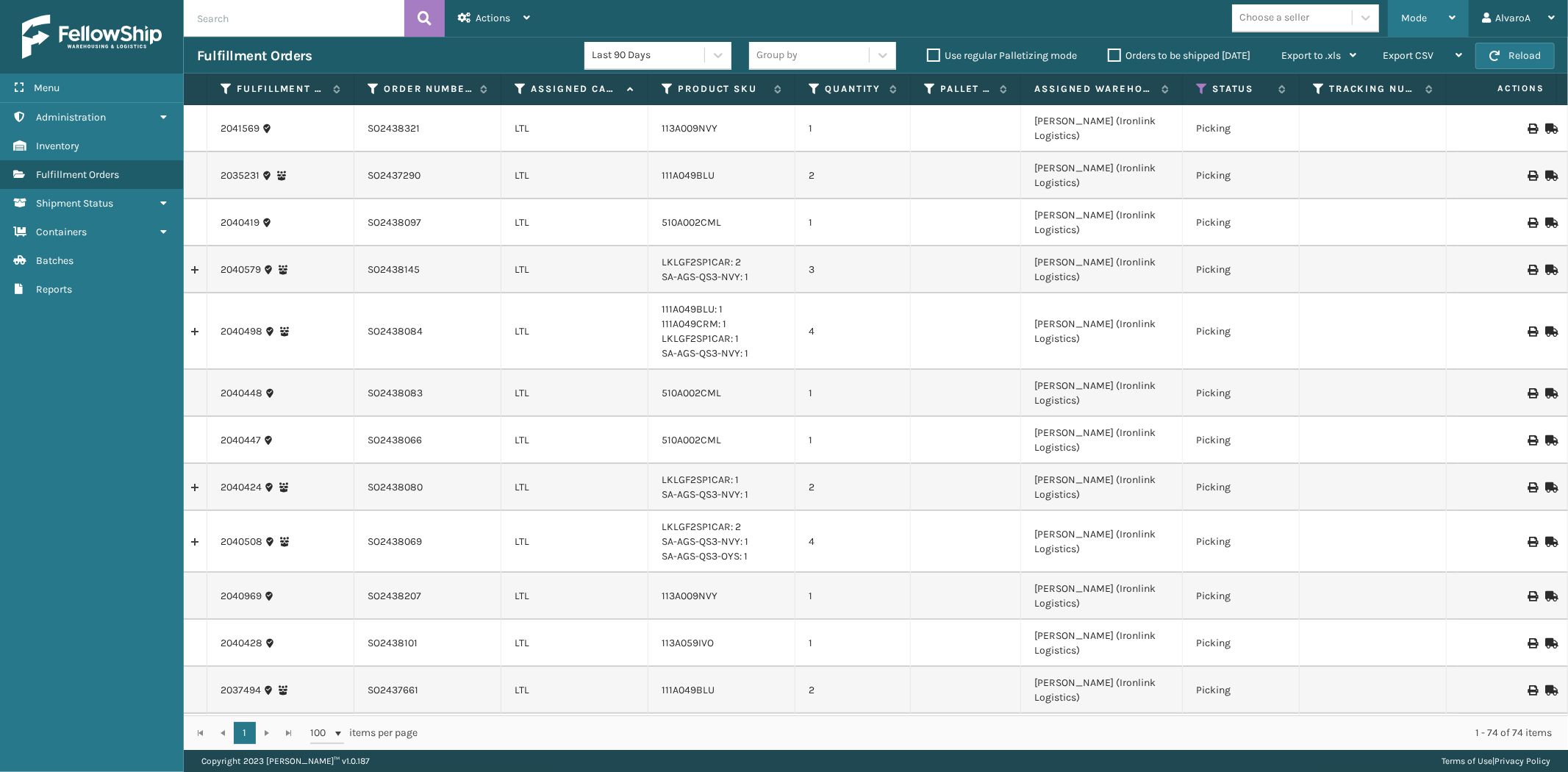
click at [1410, 10] on div "Mode" at bounding box center [1428, 18] width 54 height 37
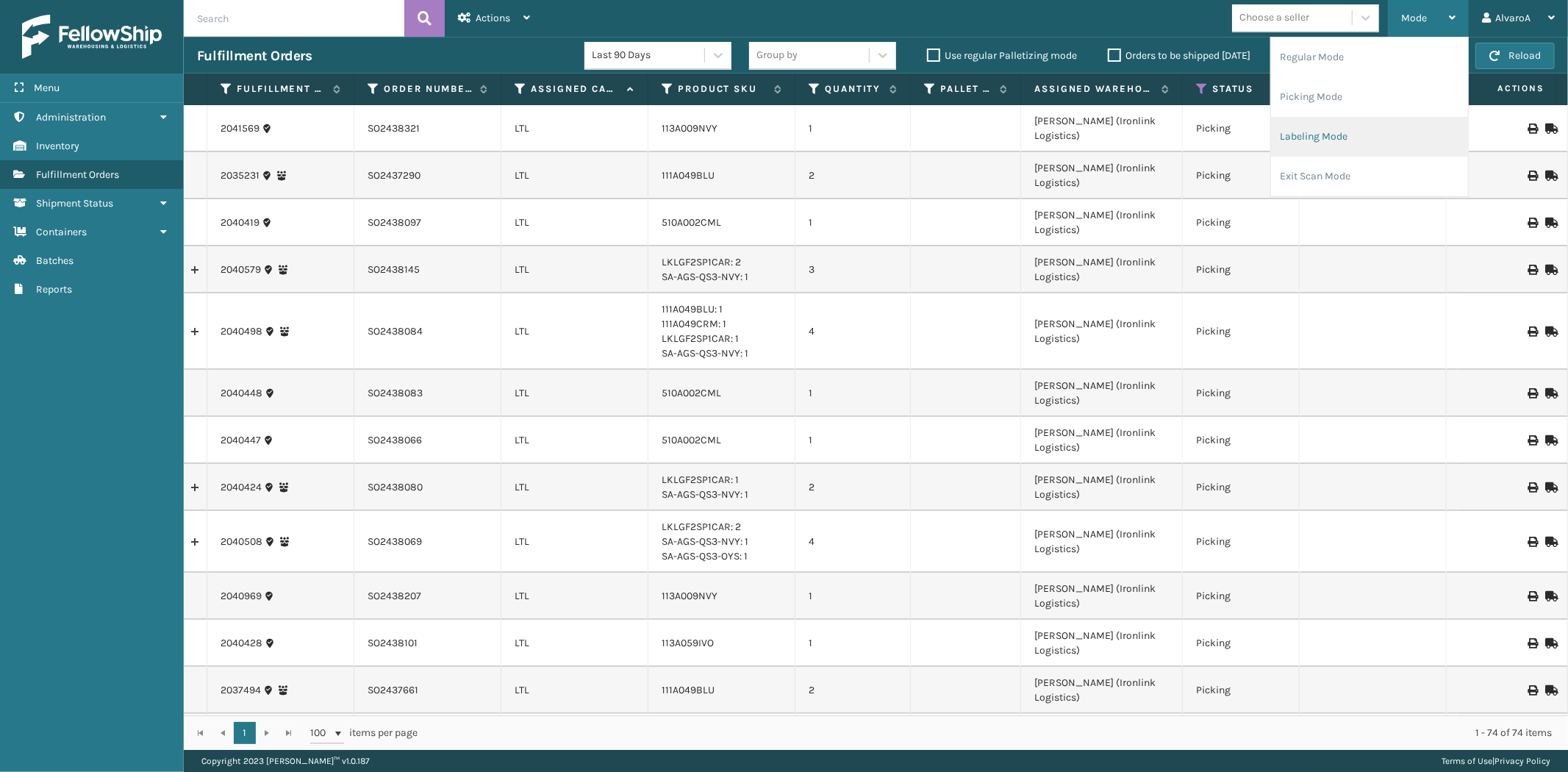
click at [1309, 123] on li "Labeling Mode" at bounding box center [1369, 136] width 197 height 40
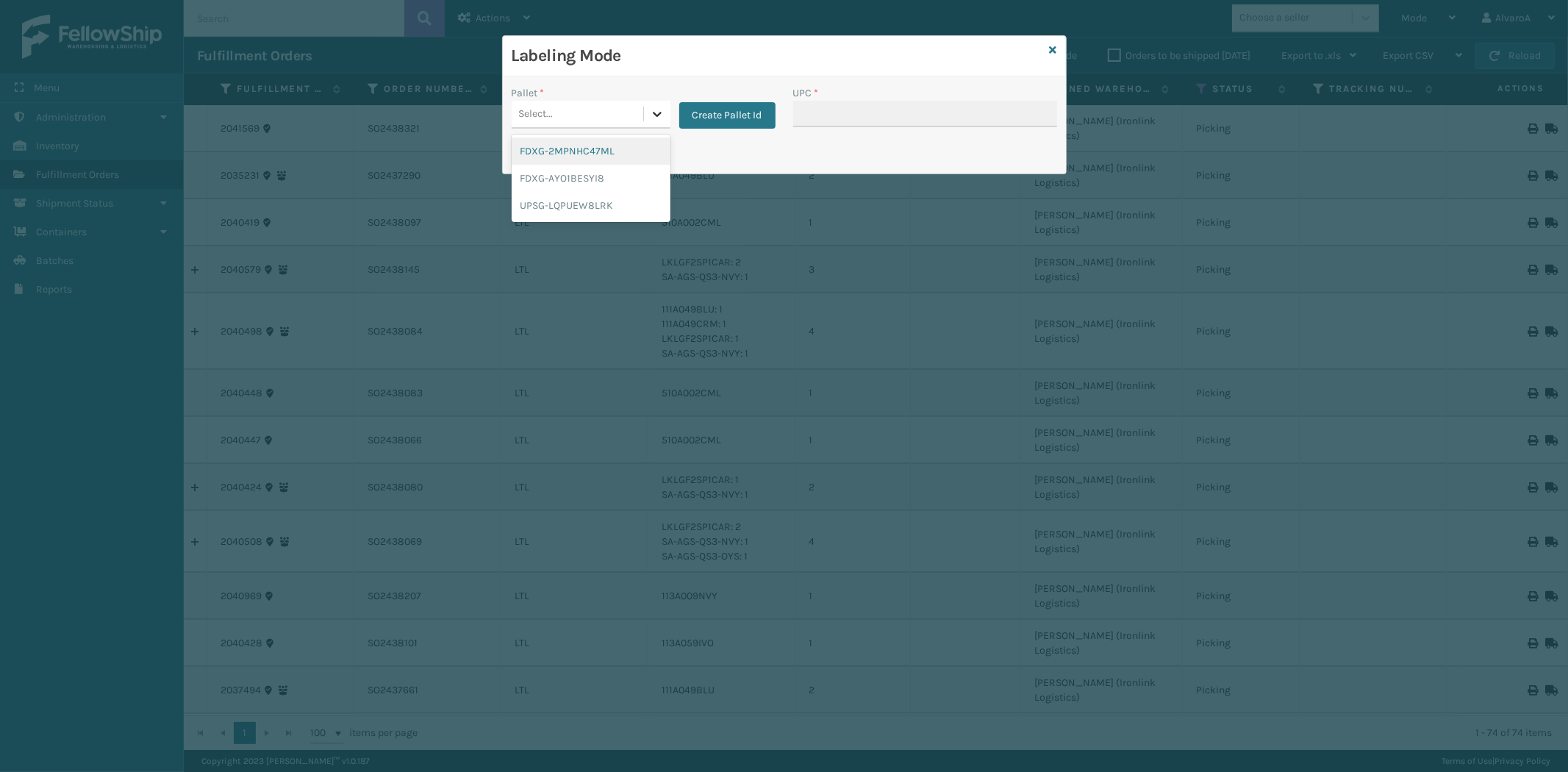
click at [664, 118] on div at bounding box center [657, 114] width 27 height 27
